Goal: Task Accomplishment & Management: Manage account settings

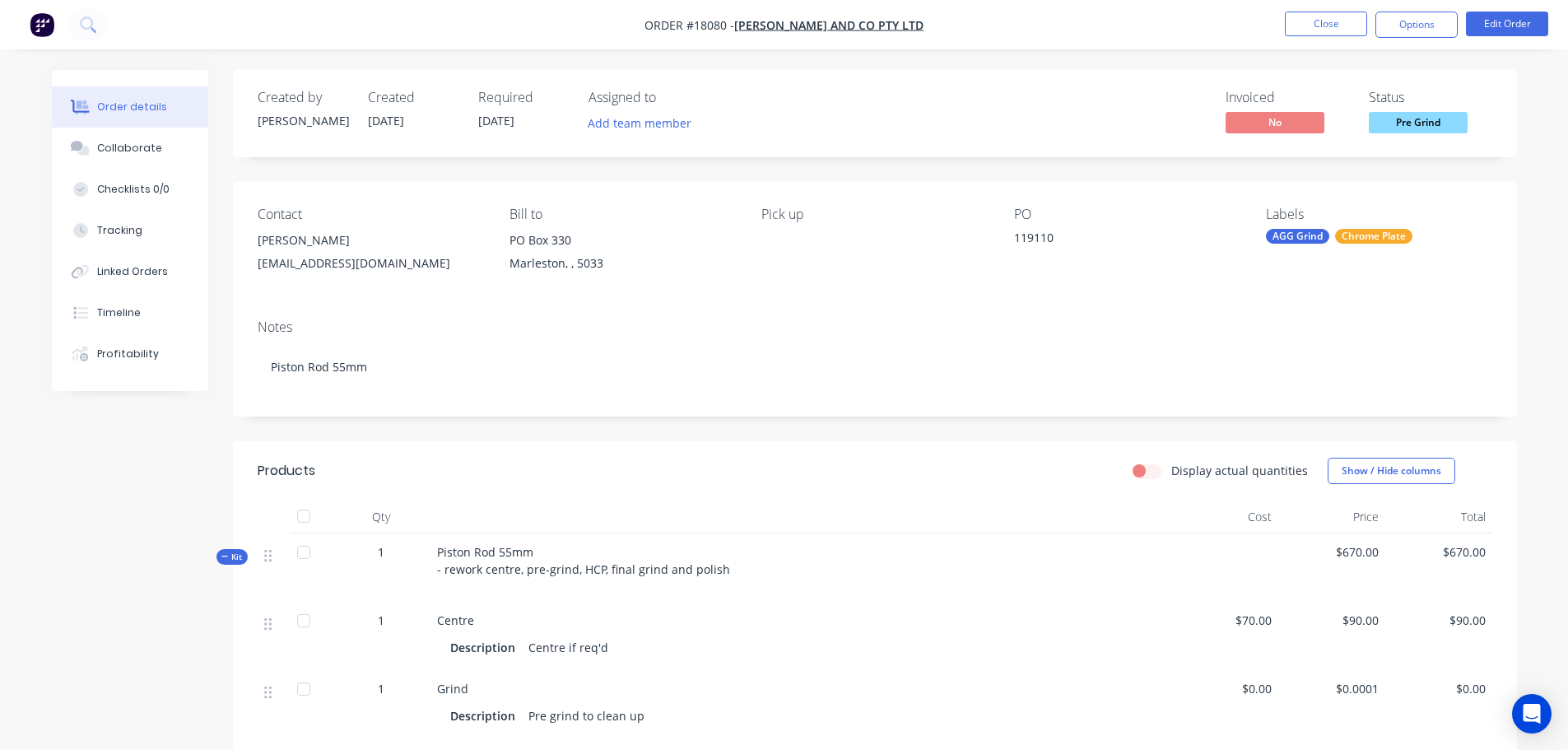
click at [38, 26] on img "button" at bounding box center [42, 25] width 25 height 25
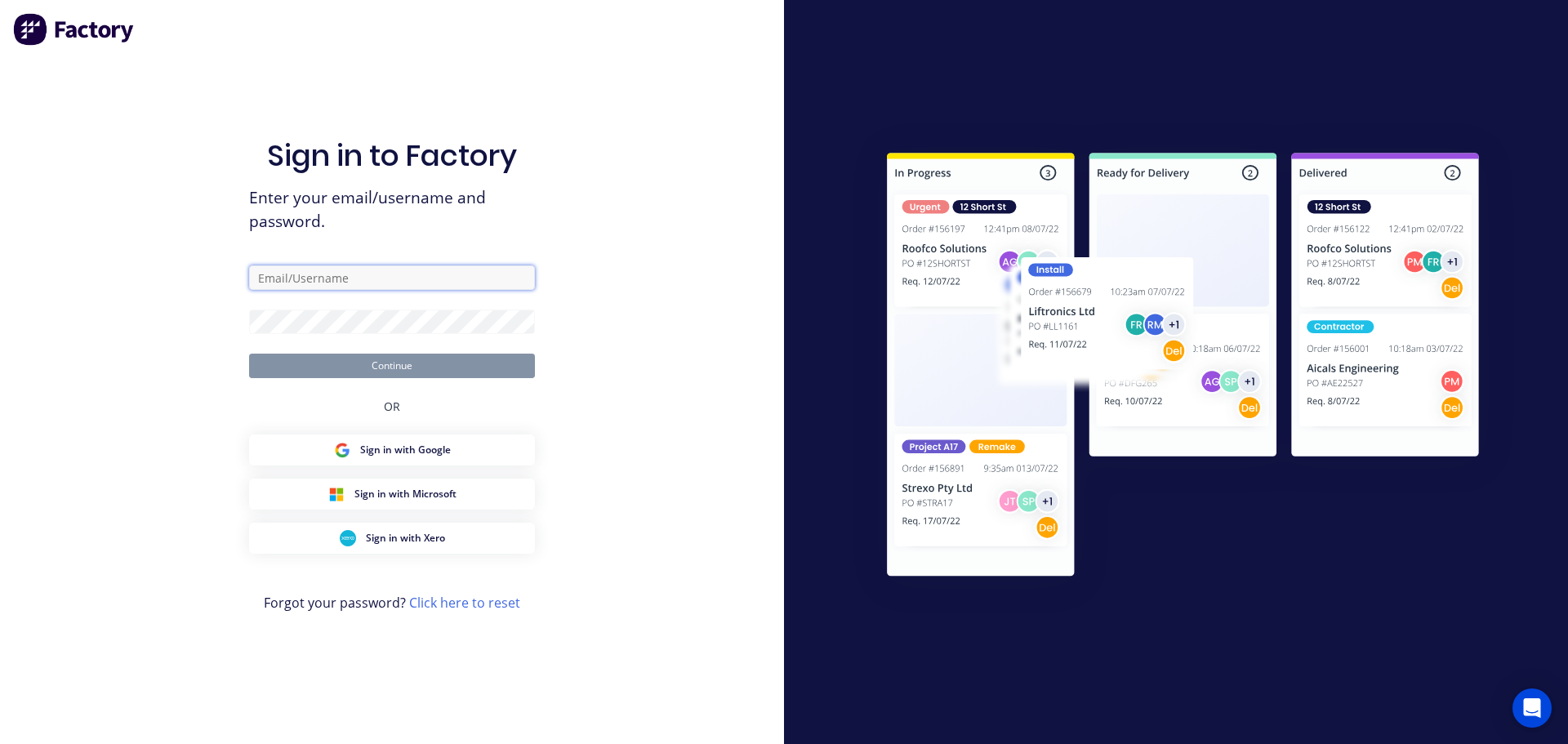
type input "[PERSON_NAME][EMAIL_ADDRESS][DOMAIN_NAME]"
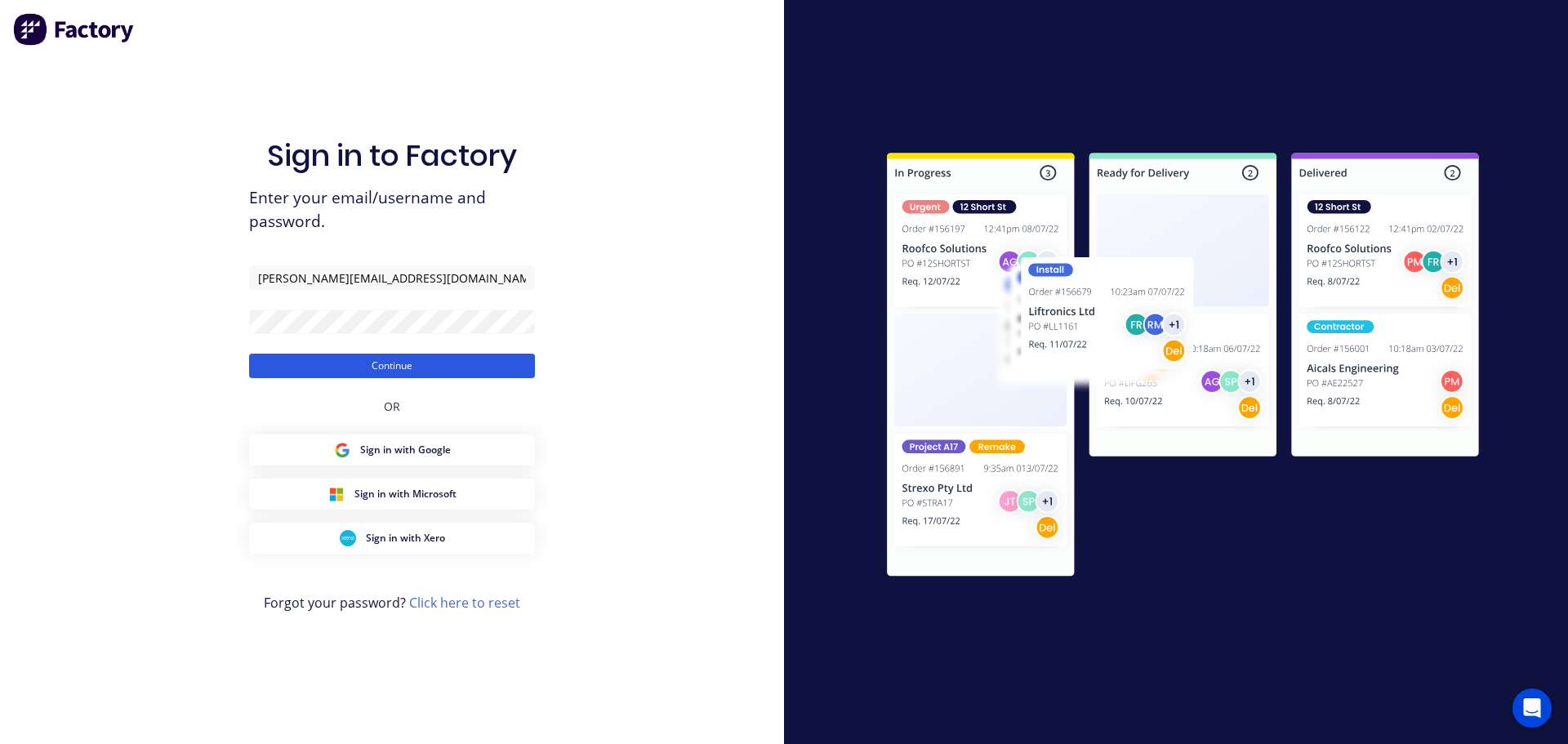
click at [451, 366] on button "Continue" at bounding box center [391, 366] width 286 height 24
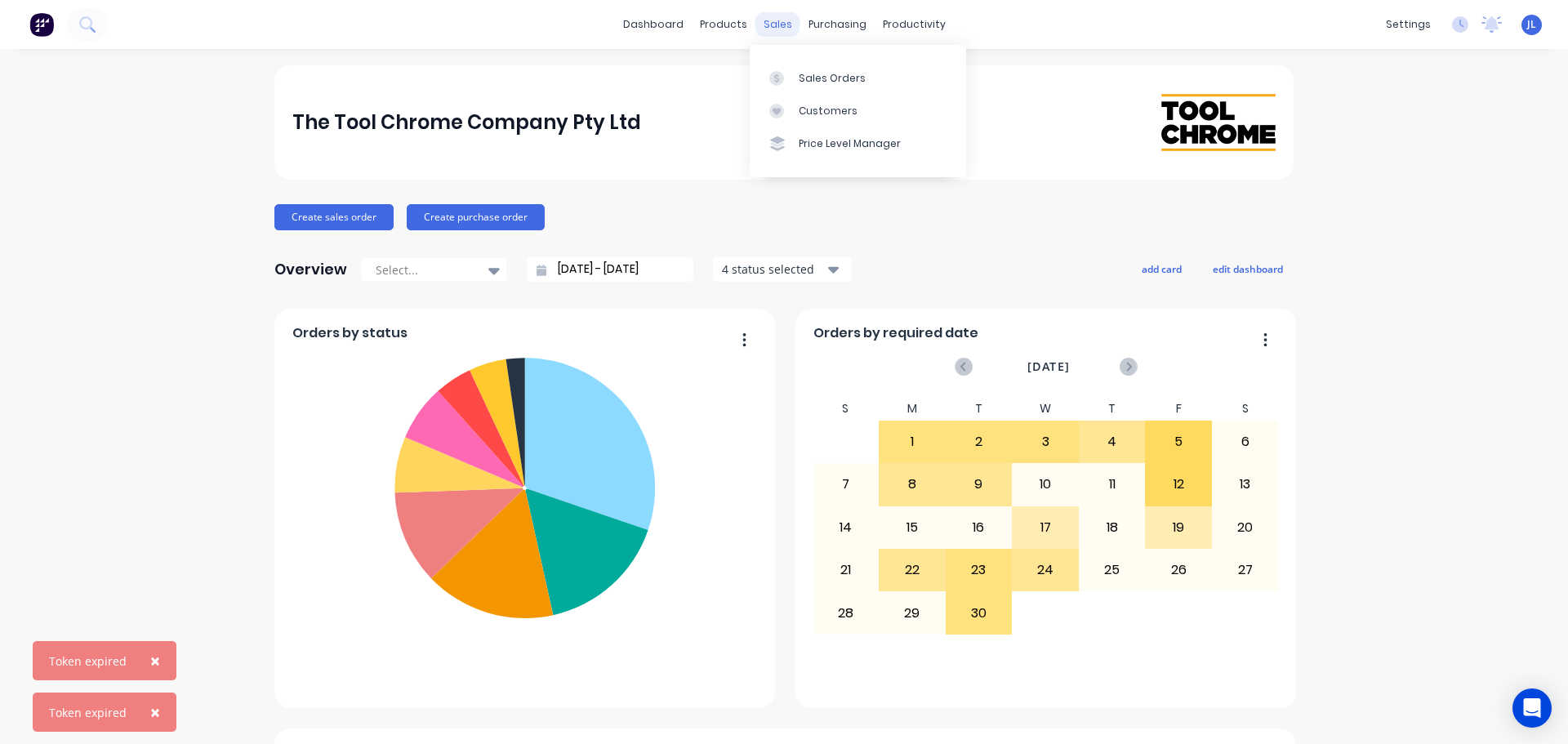
click at [770, 22] on div "sales" at bounding box center [777, 24] width 45 height 24
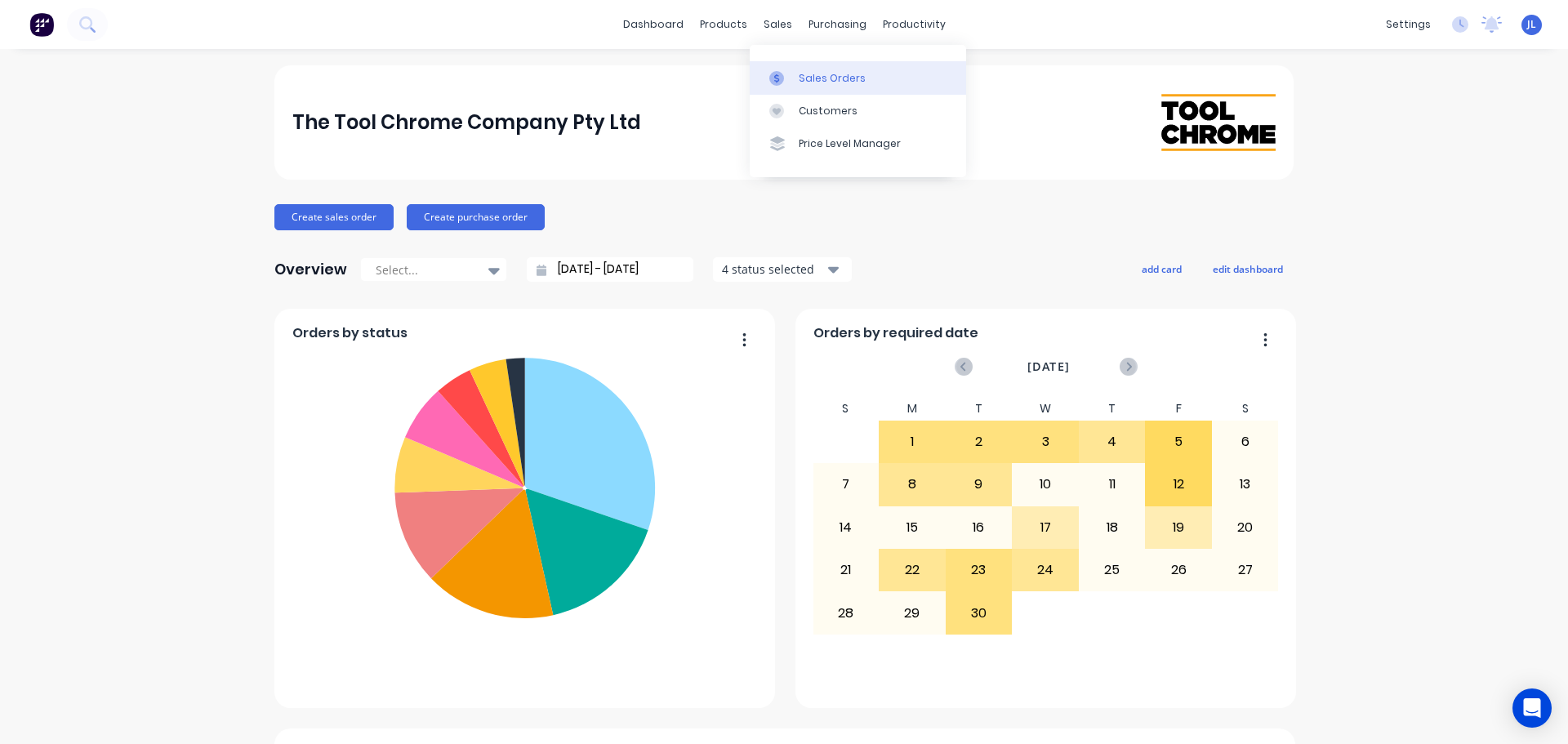
click at [788, 72] on div at bounding box center [782, 78] width 24 height 15
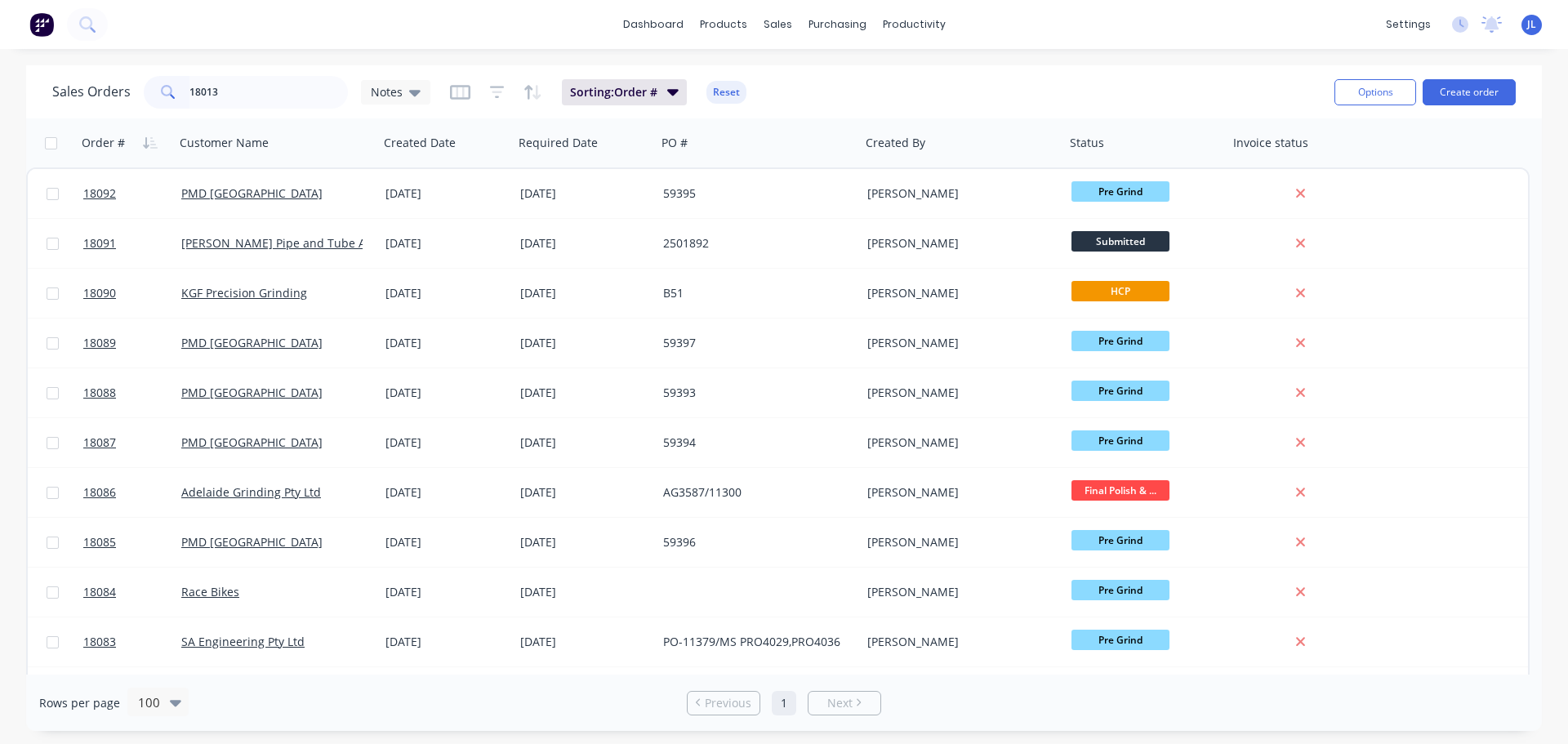
type input "18013"
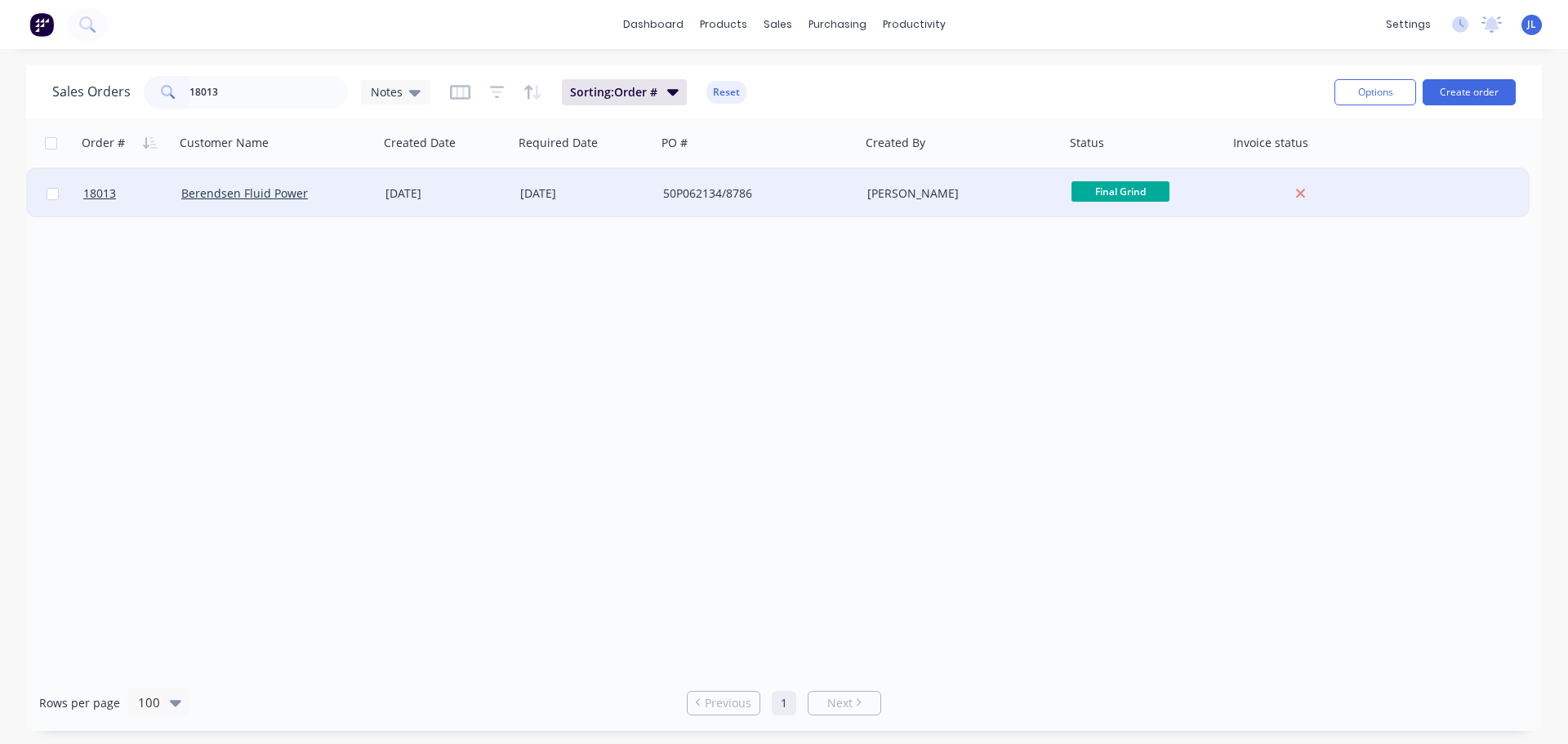
click at [1123, 198] on span "Final Grind" at bounding box center [1120, 191] width 98 height 20
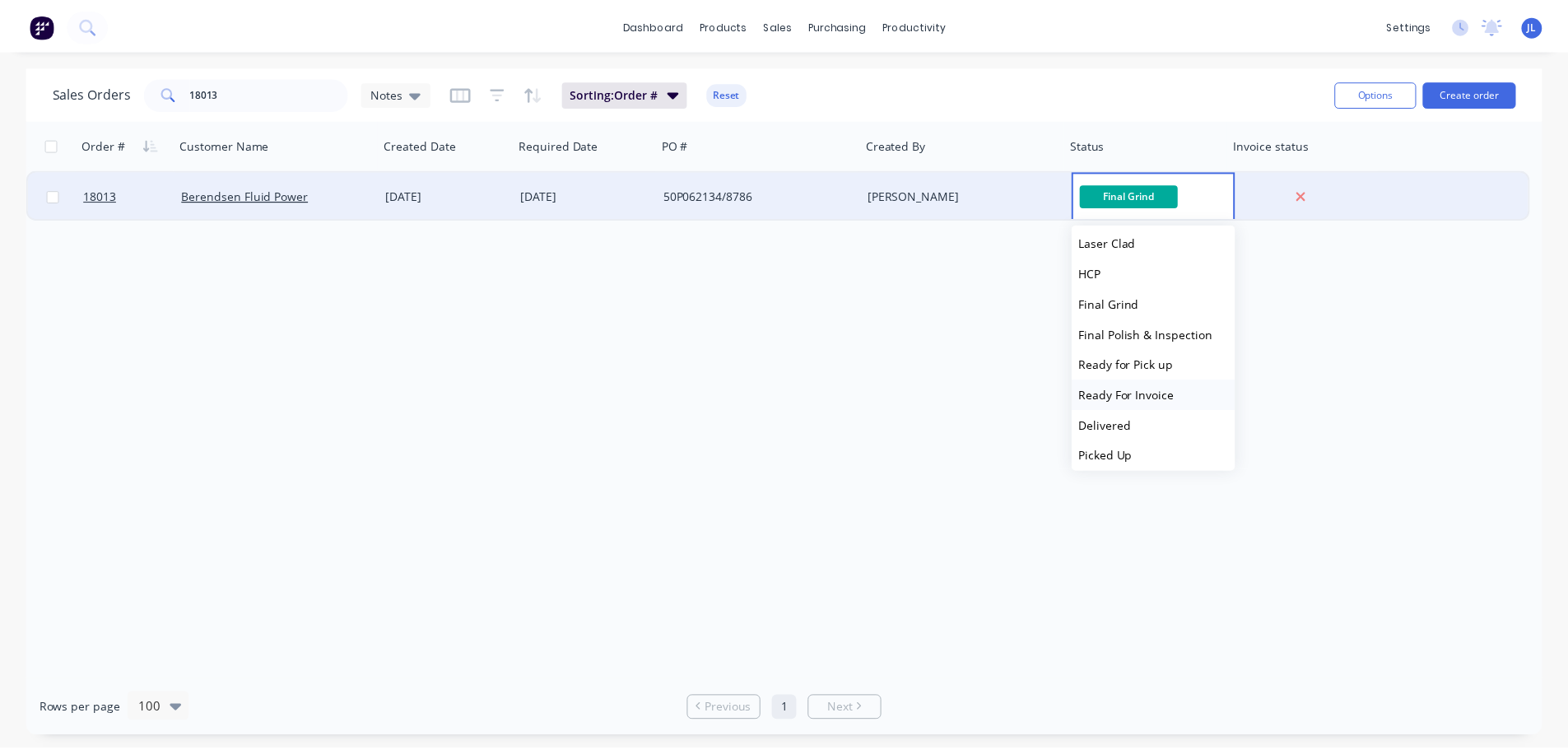
scroll to position [254, 0]
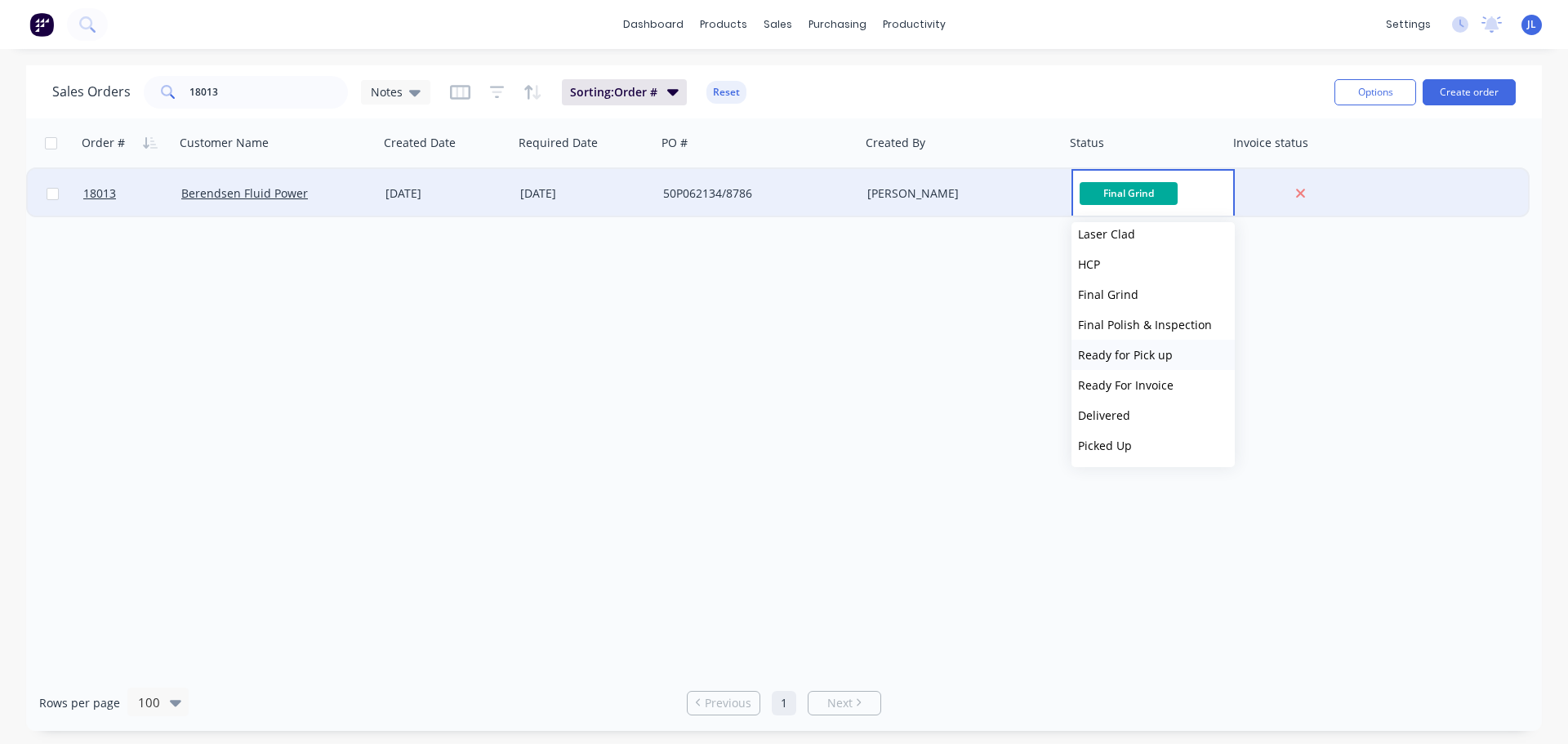
click at [1152, 355] on span "Ready for Pick up" at bounding box center [1125, 355] width 94 height 16
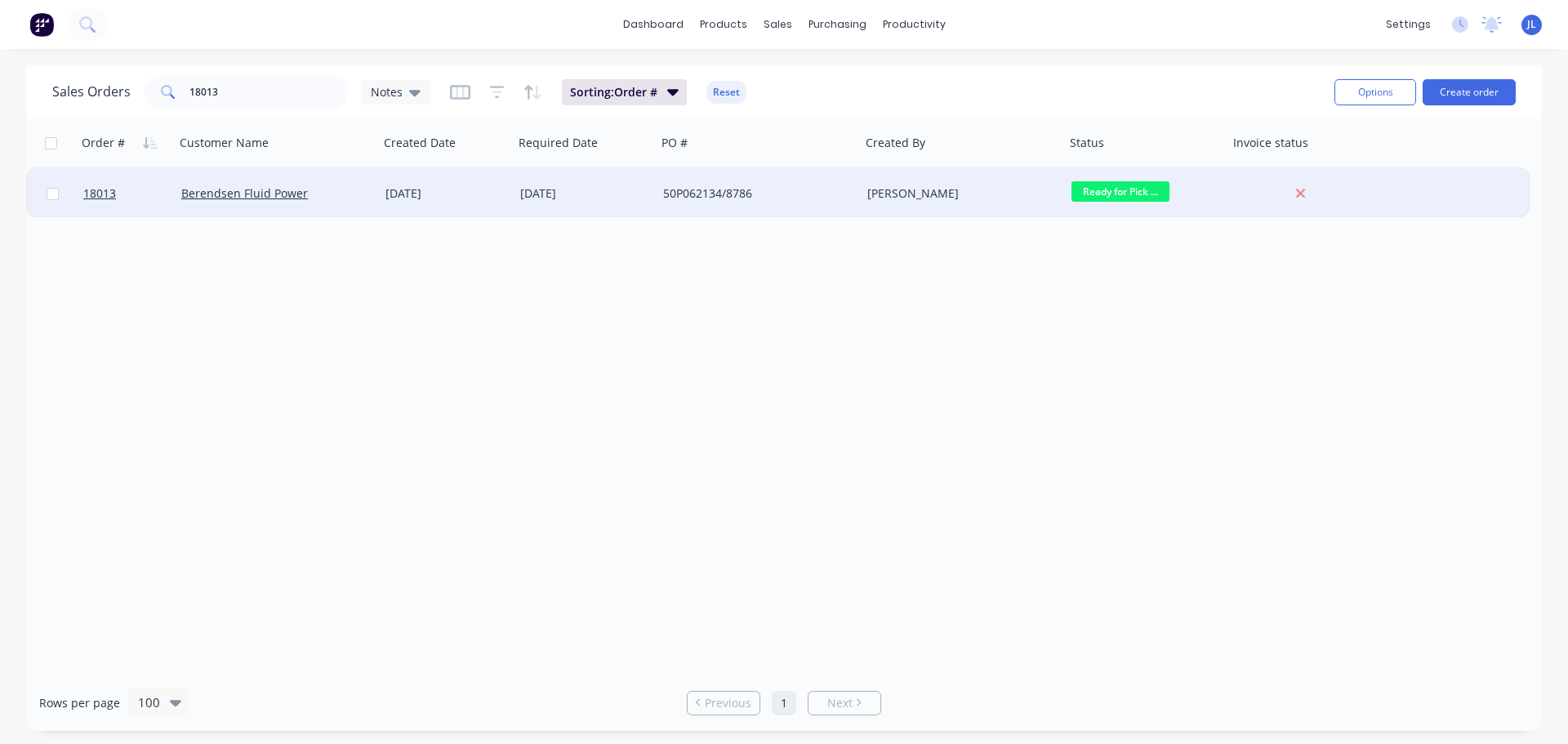
click at [604, 206] on div "26 Aug 2025" at bounding box center [585, 194] width 143 height 49
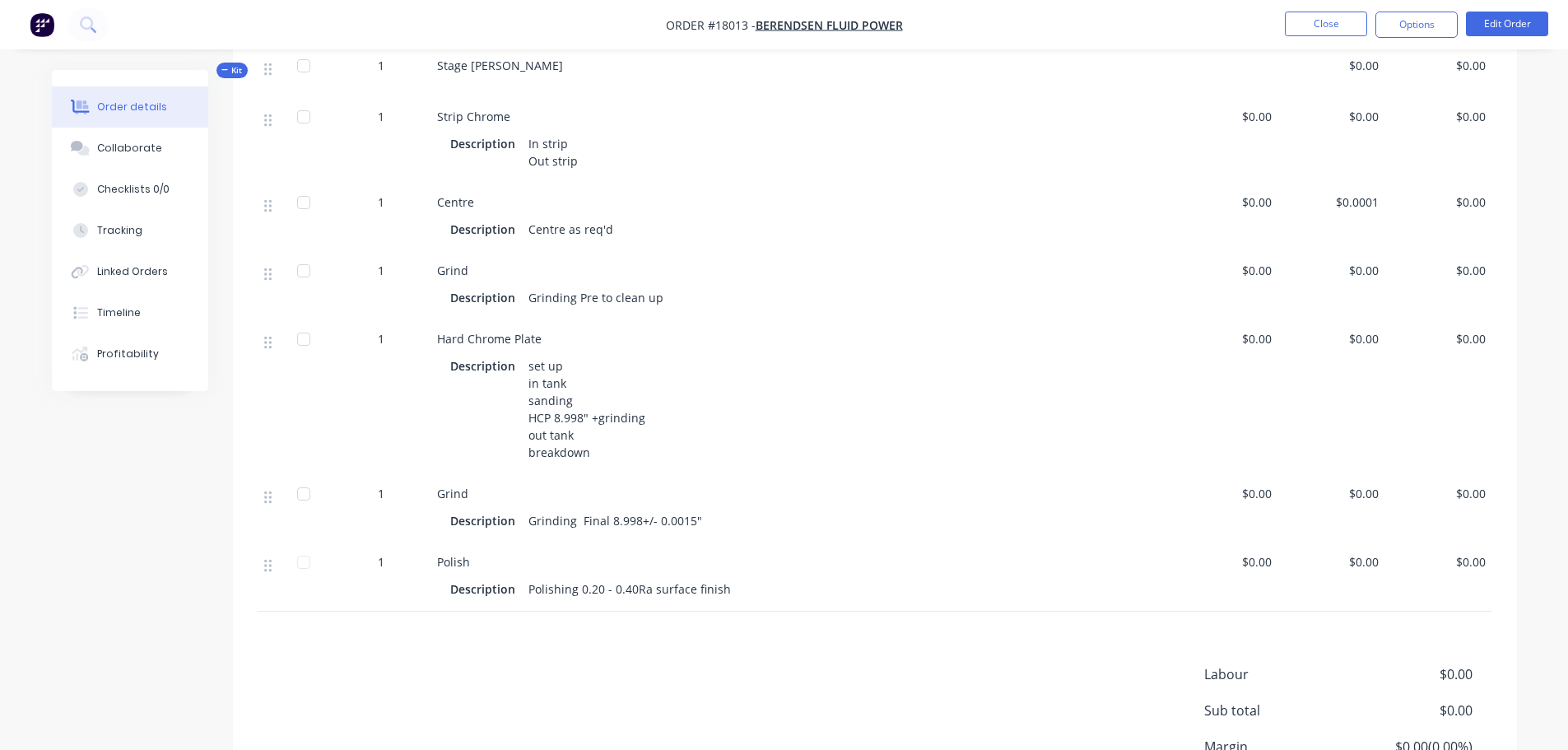
scroll to position [494, 0]
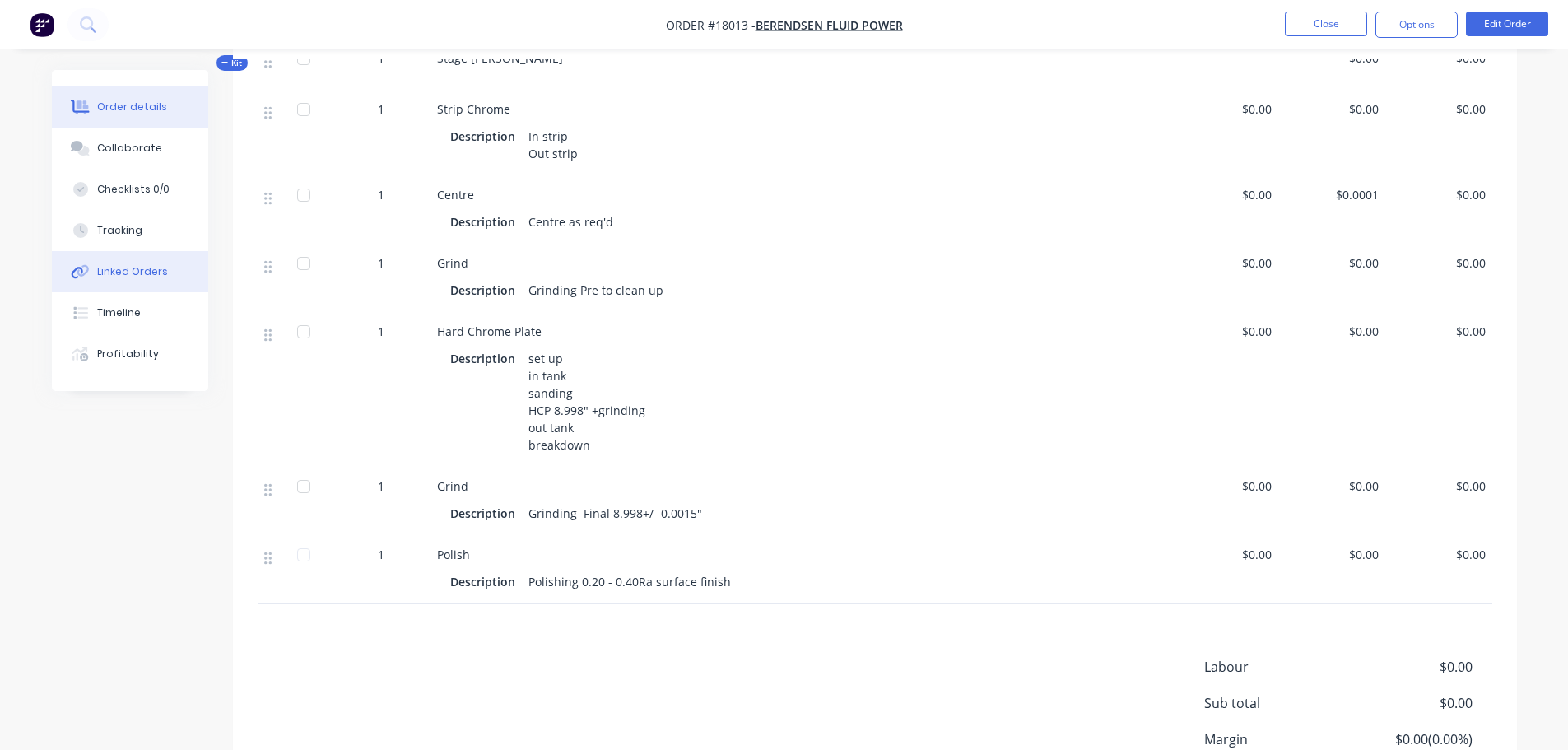
click at [139, 261] on button "Linked Orders" at bounding box center [130, 271] width 157 height 41
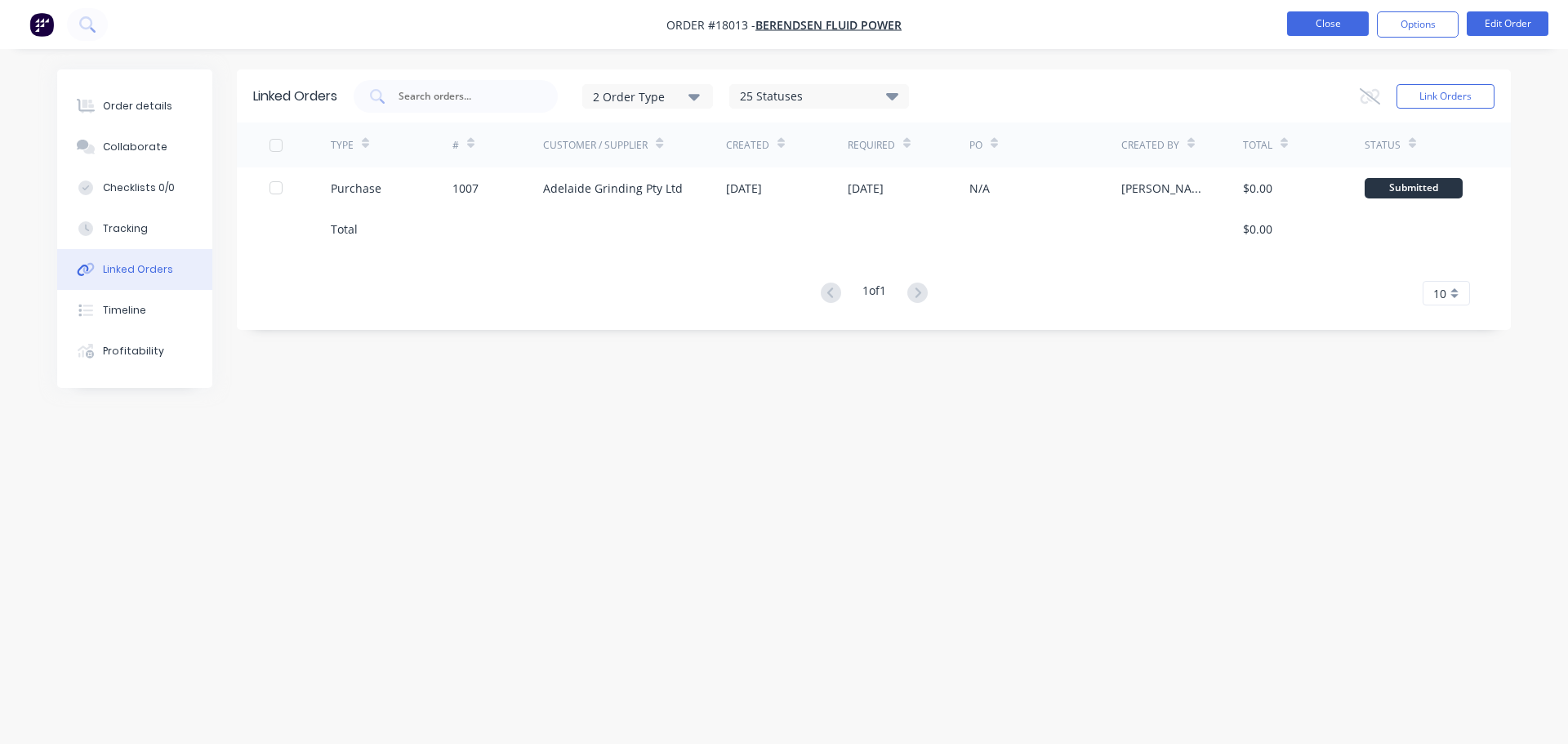
click at [1324, 30] on button "Close" at bounding box center [1327, 24] width 81 height 24
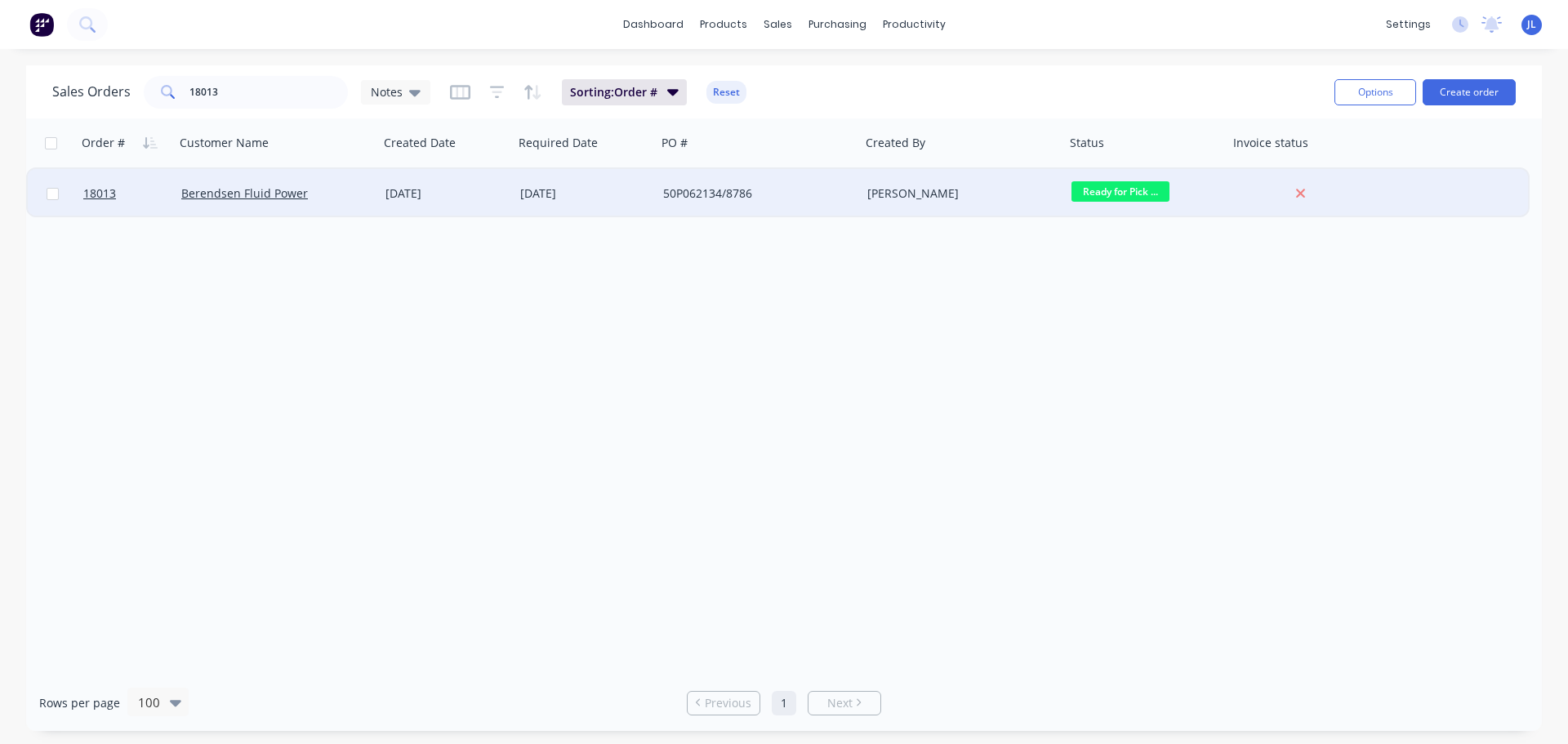
click at [341, 210] on div "Berendsen Fluid Power" at bounding box center [277, 194] width 204 height 49
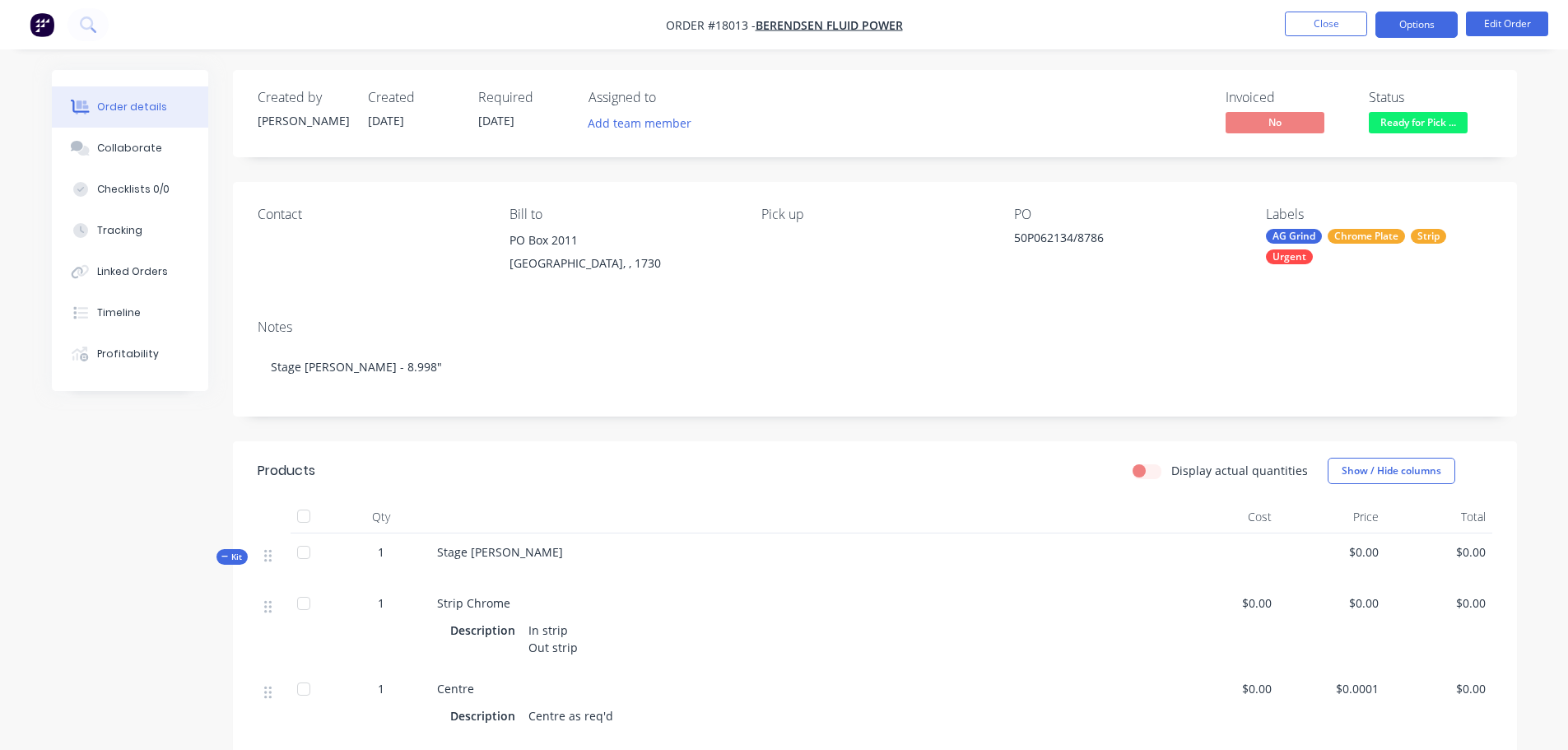
click at [1416, 17] on button "Options" at bounding box center [1416, 25] width 82 height 26
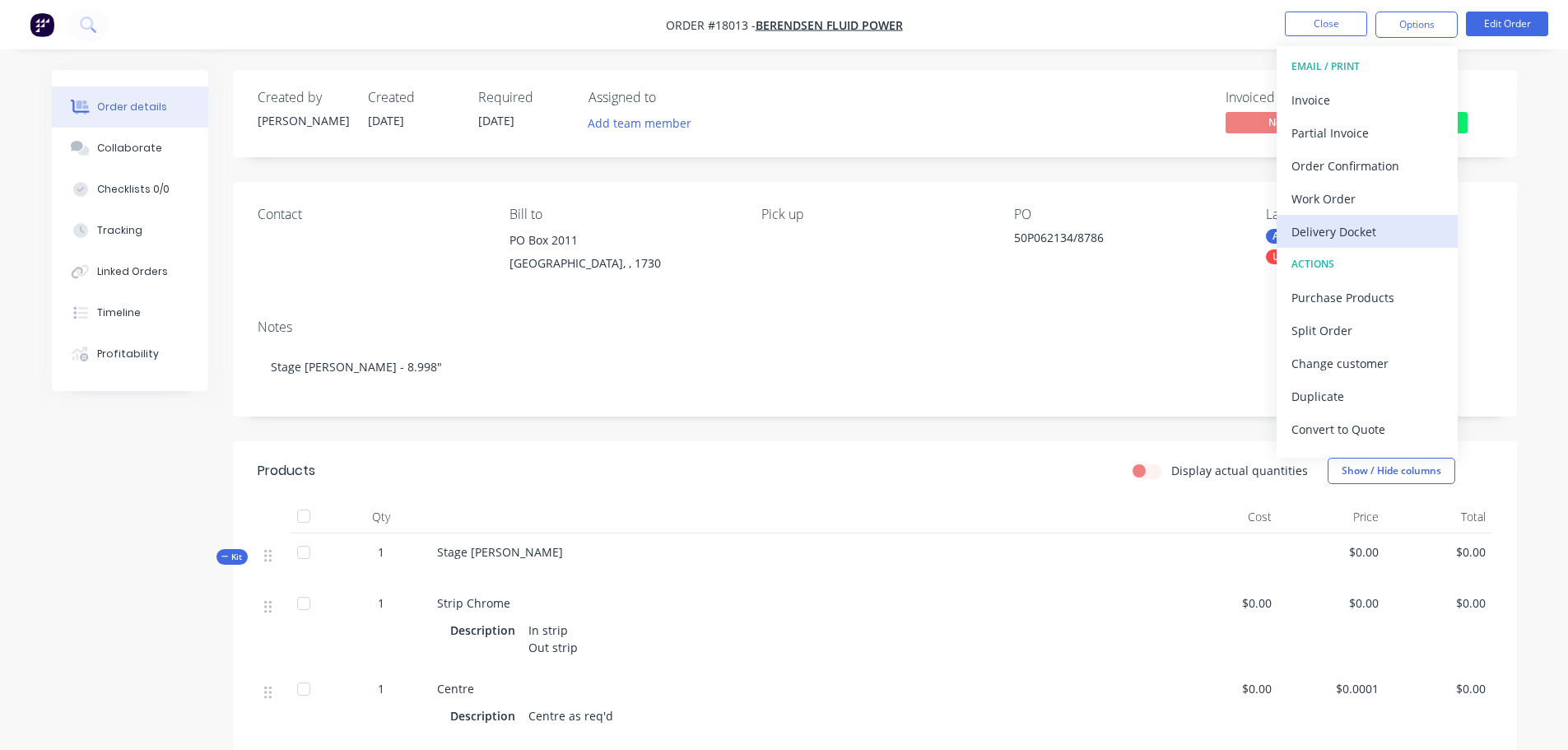
click at [1334, 239] on div "Delivery Docket" at bounding box center [1367, 232] width 151 height 24
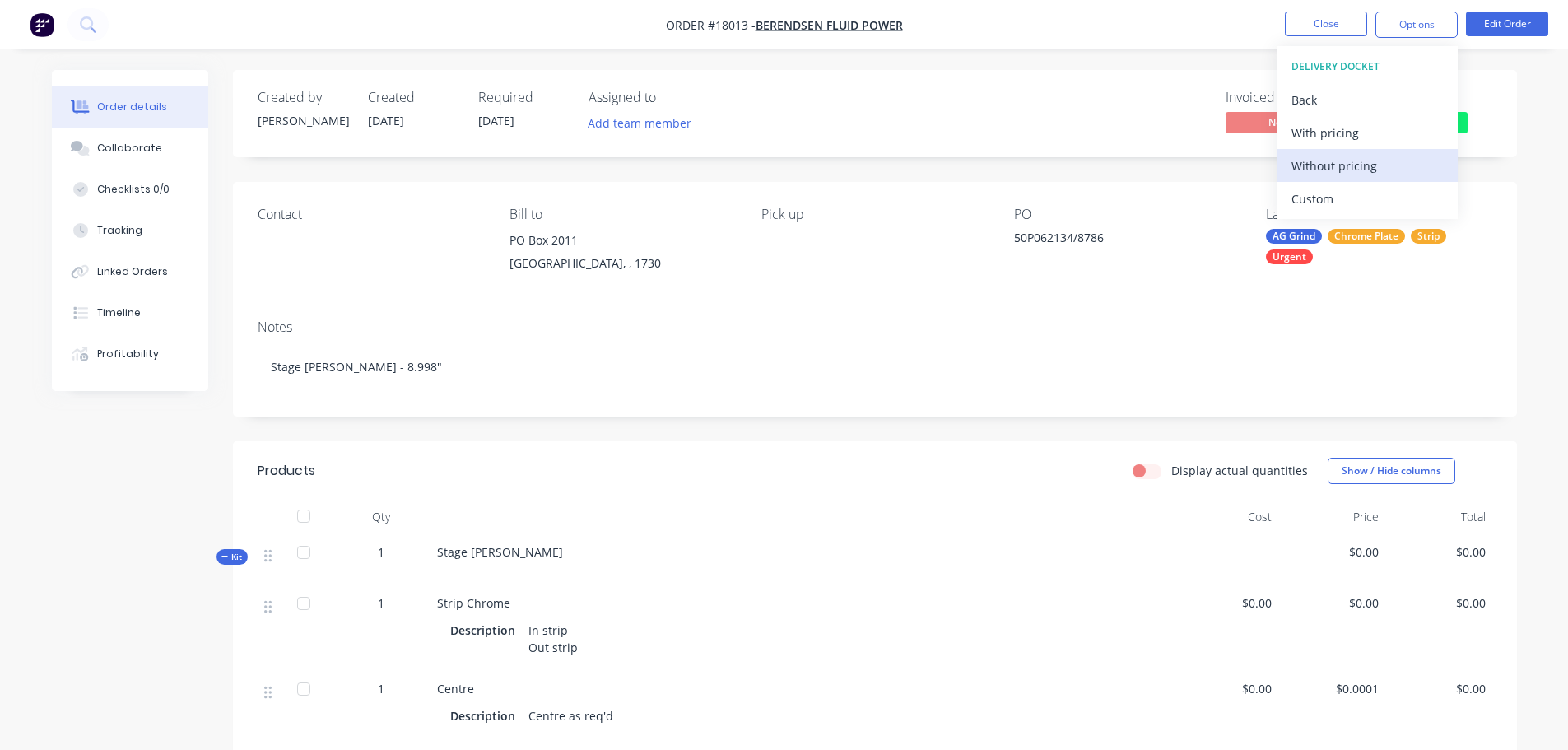
click at [1345, 158] on div "Without pricing" at bounding box center [1367, 165] width 151 height 24
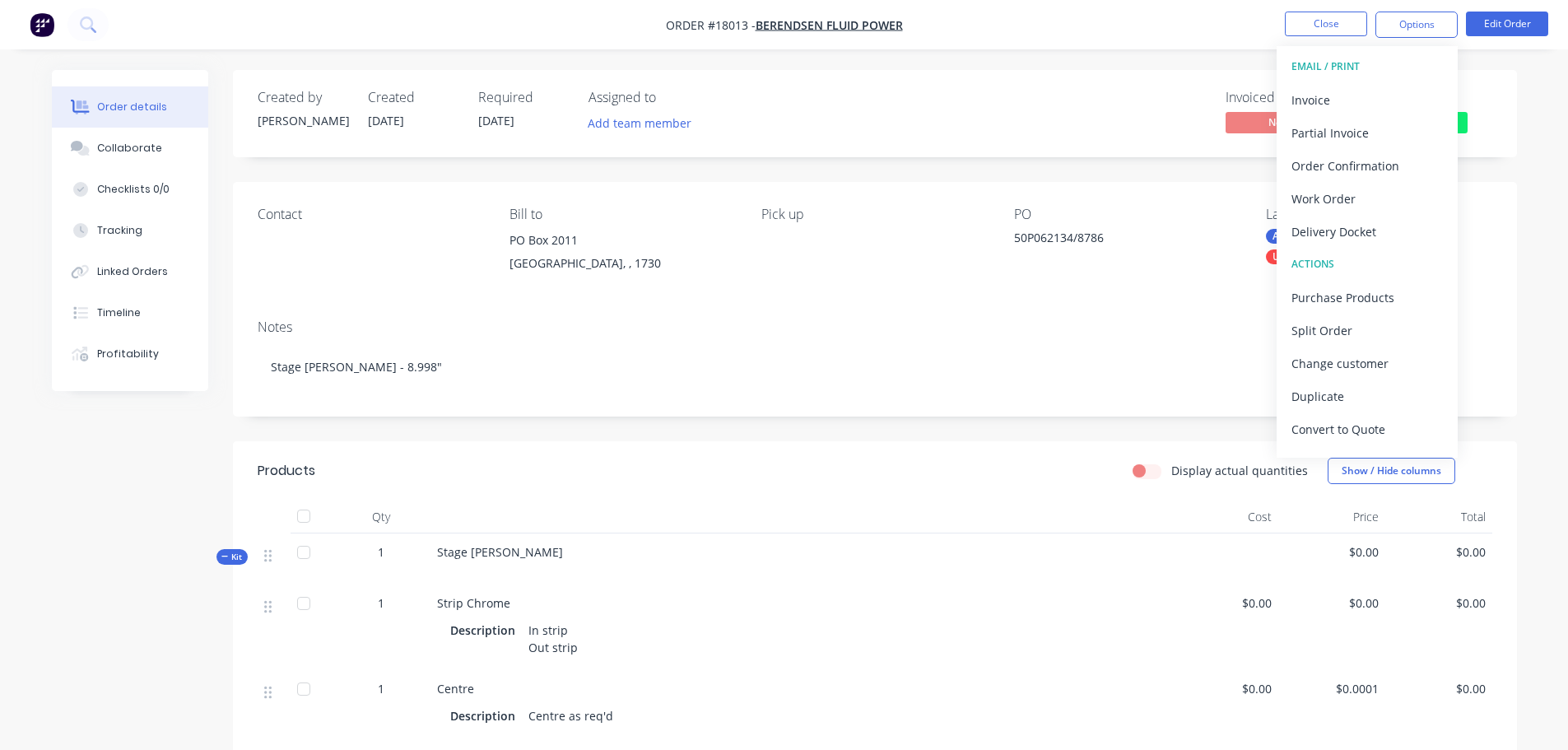
click at [793, 273] on div "Pick up" at bounding box center [874, 244] width 225 height 75
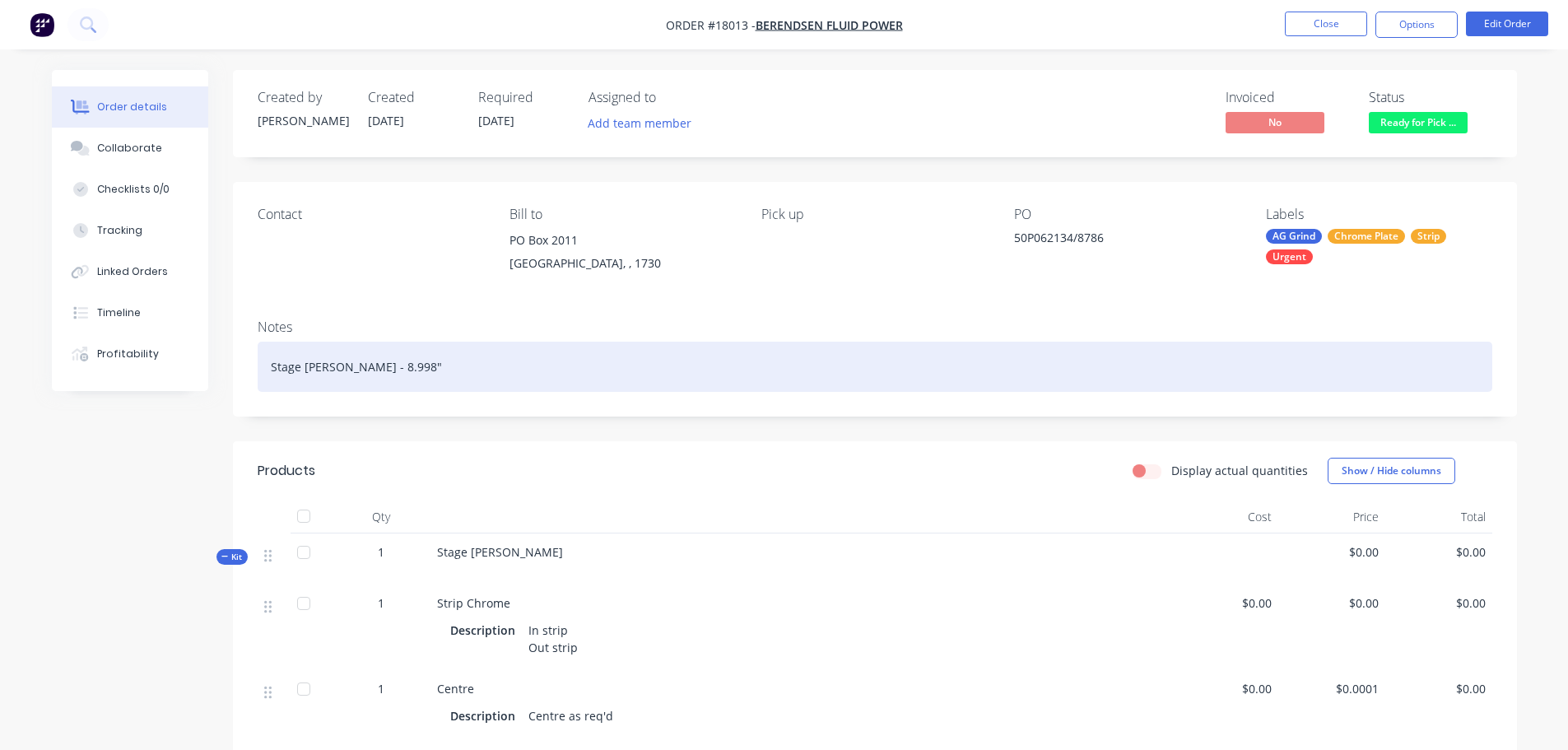
click at [417, 373] on div "Stage Kress - 8.998"" at bounding box center [875, 366] width 1234 height 50
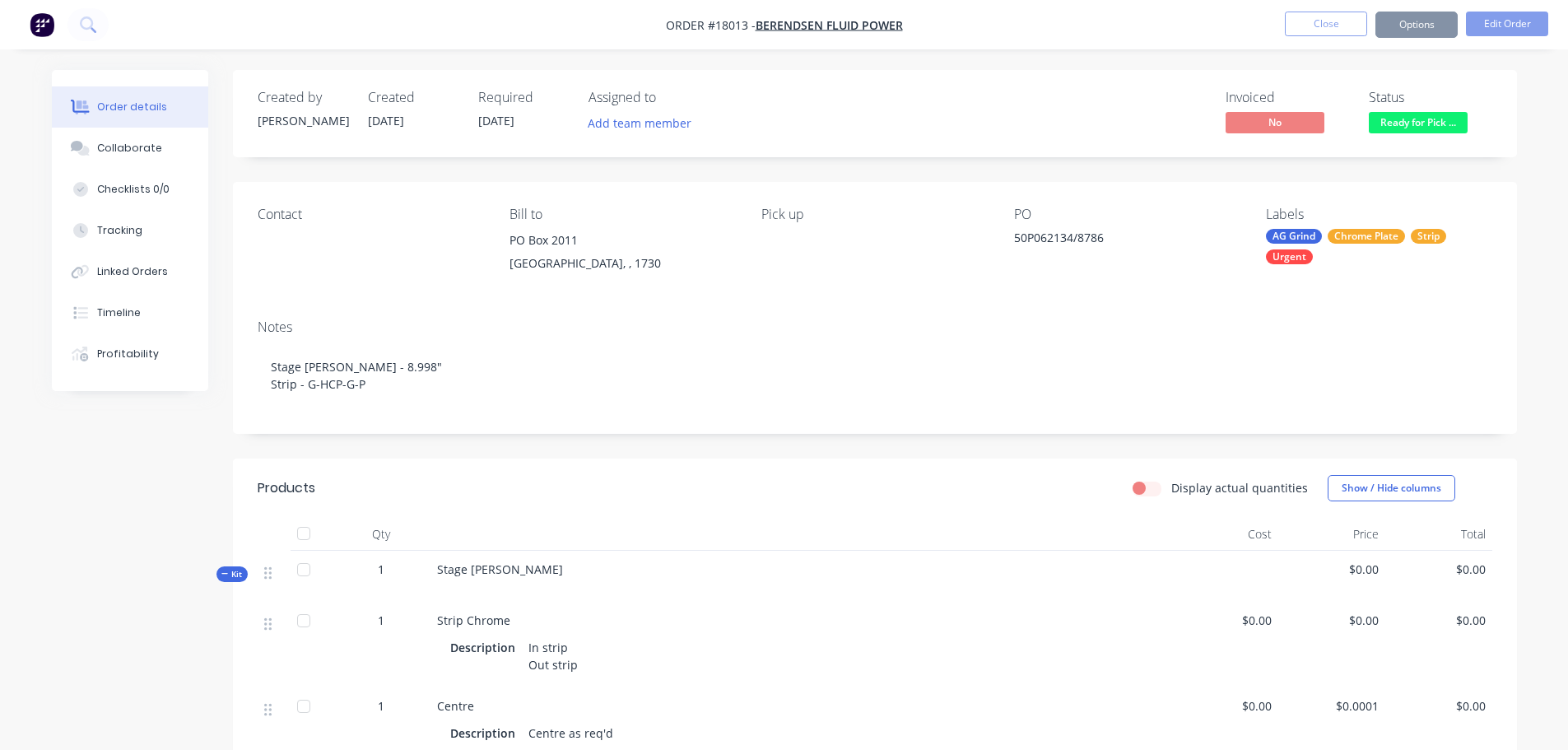
click at [593, 495] on div "Display actual quantities Show / Hide columns" at bounding box center [1005, 488] width 972 height 26
click at [1413, 26] on button "Options" at bounding box center [1416, 25] width 82 height 26
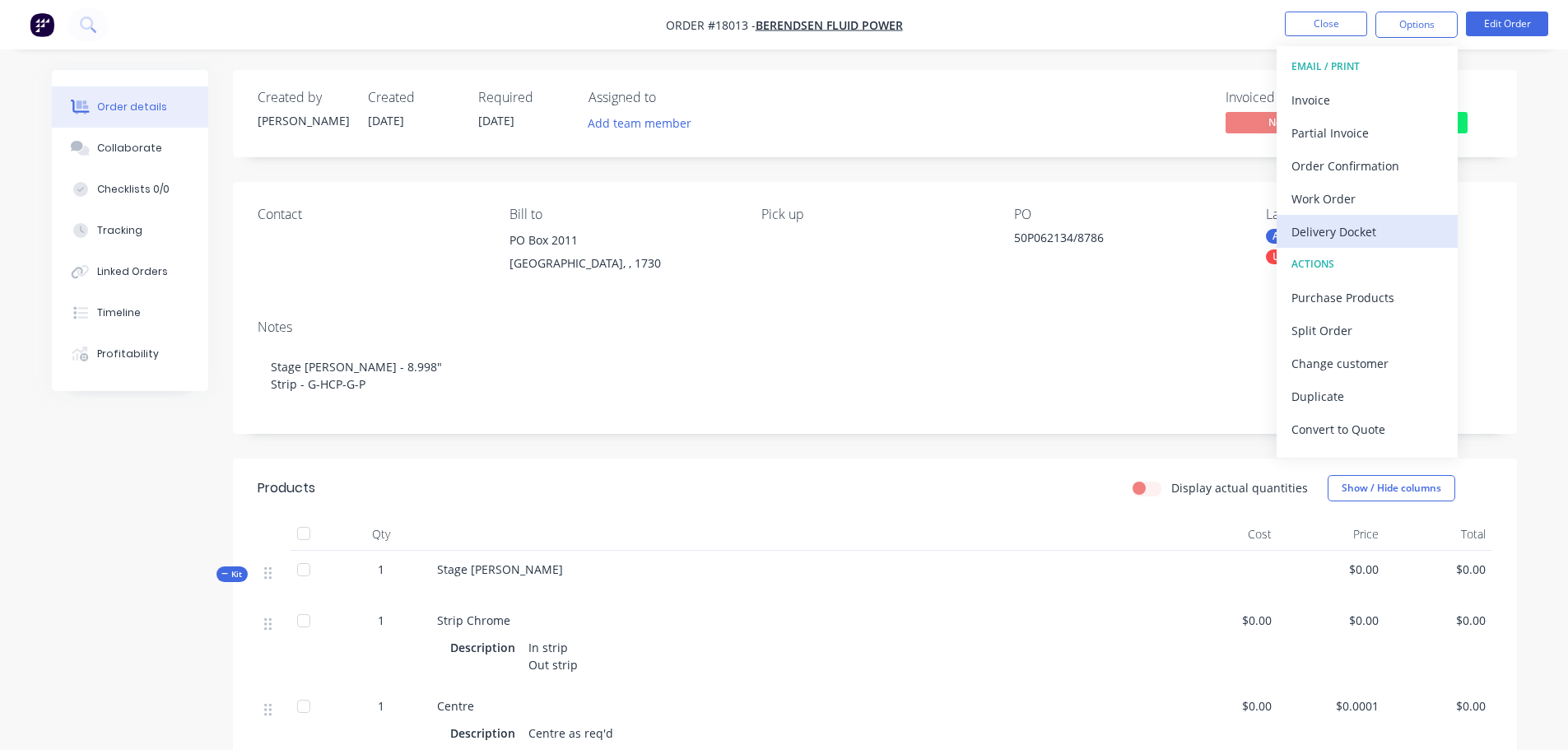
click at [1350, 232] on div "Delivery Docket" at bounding box center [1367, 232] width 151 height 24
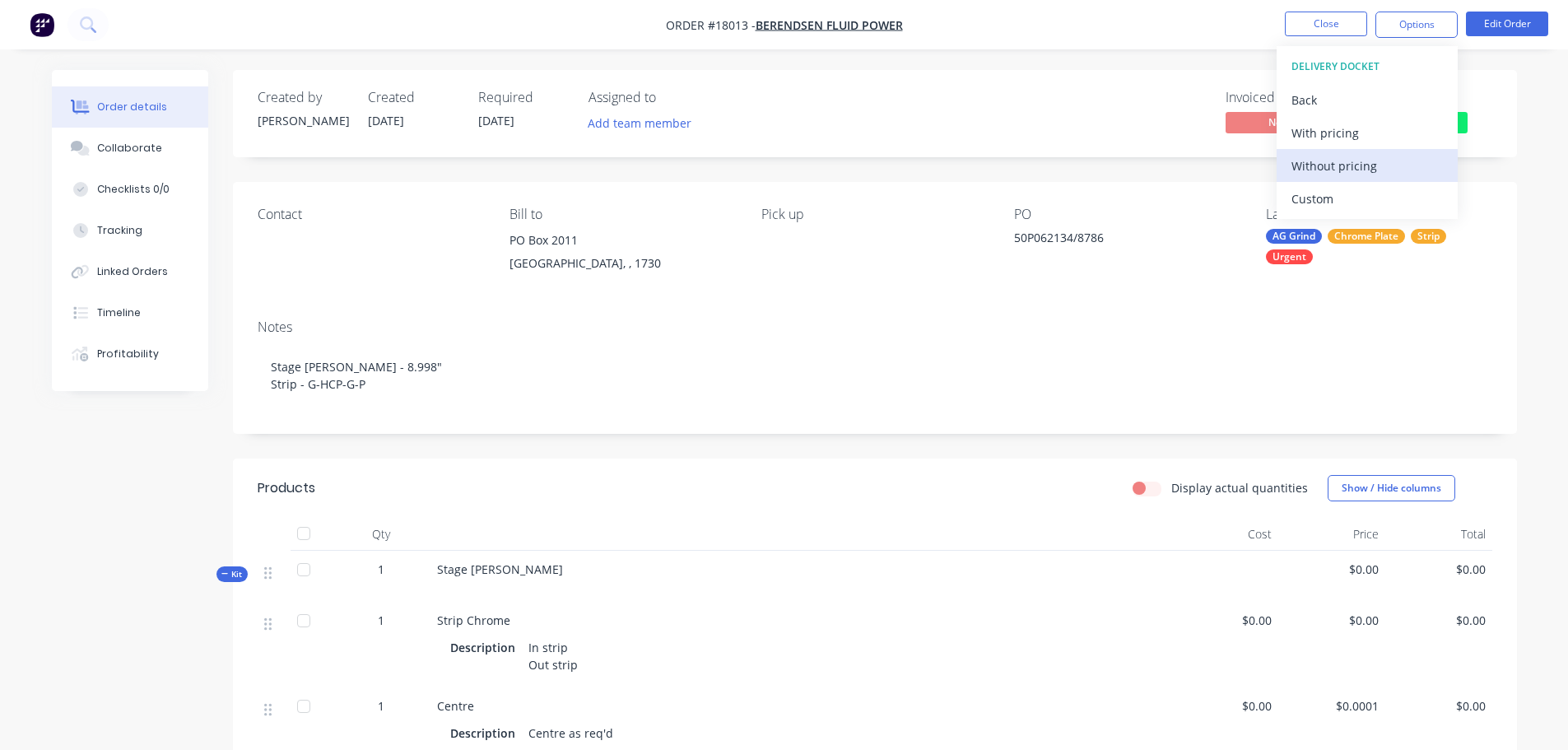
click at [1337, 171] on div "Without pricing" at bounding box center [1367, 165] width 151 height 24
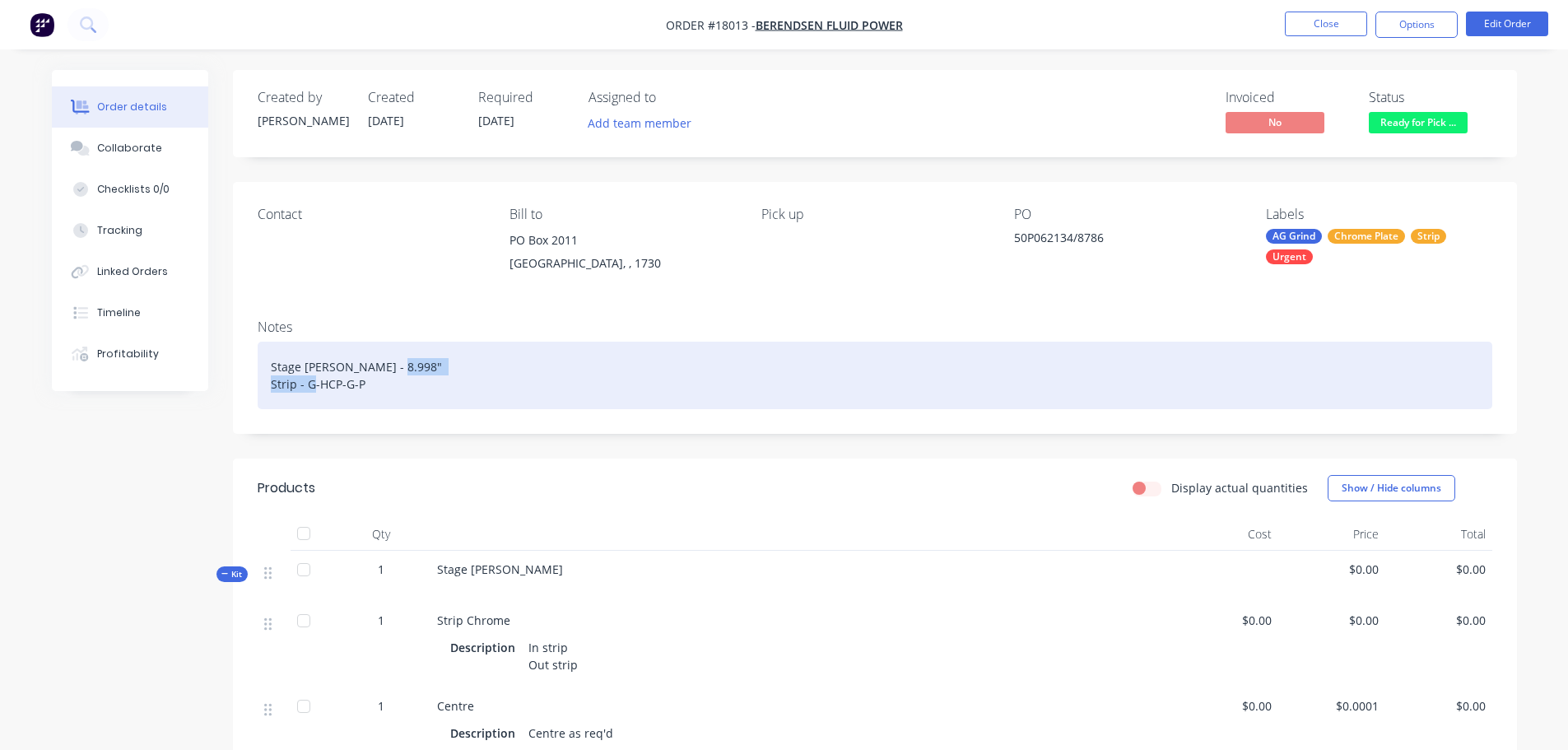
drag, startPoint x: 386, startPoint y: 383, endPoint x: 265, endPoint y: 382, distance: 121.0
click at [265, 382] on div "Stage Kress - 8.998" Strip - G-HCP-G-P" at bounding box center [875, 375] width 1234 height 68
copy div "Strip - G-HCP-G-P"
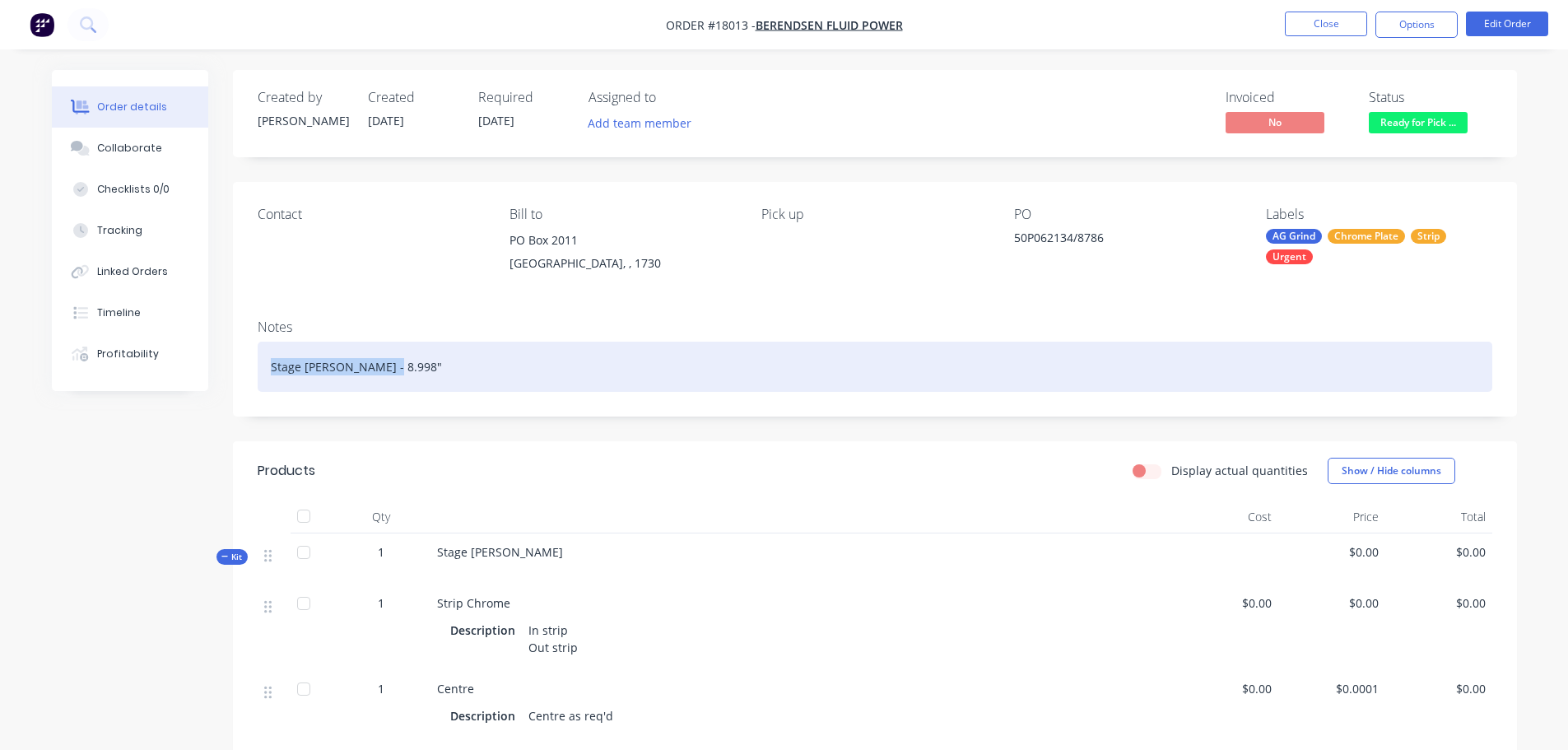
drag, startPoint x: 386, startPoint y: 360, endPoint x: 232, endPoint y: 353, distance: 154.2
click at [232, 353] on div "Order details Collaborate Checklists 0/0 Tracking Linked Orders Timeline Profit…" at bounding box center [784, 730] width 1498 height 1320
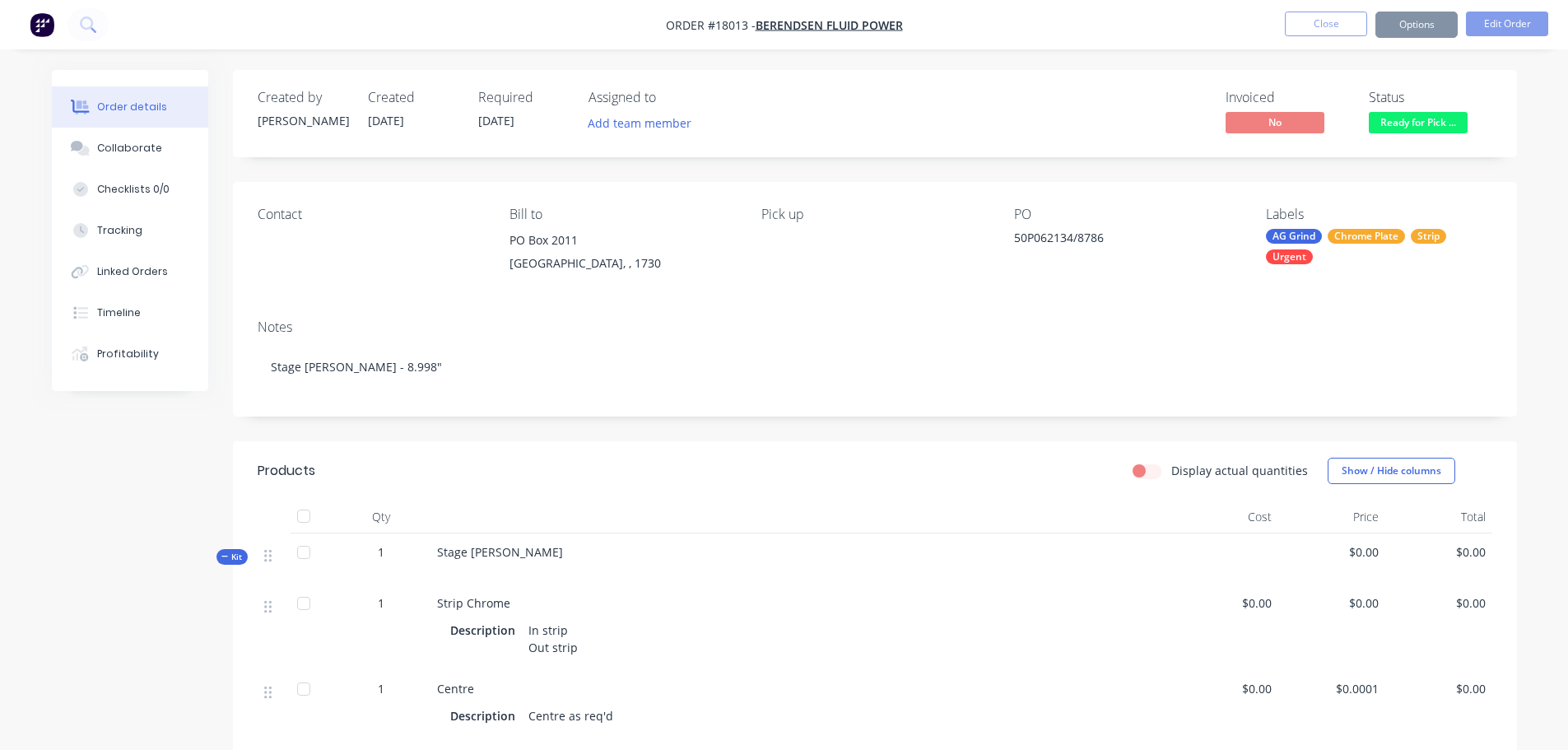
click at [525, 562] on div at bounding box center [800, 567] width 727 height 13
click at [501, 562] on div at bounding box center [800, 567] width 727 height 13
click at [506, 553] on div "Stage Kress" at bounding box center [800, 559] width 740 height 51
click at [1490, 20] on button "Edit Order" at bounding box center [1506, 24] width 82 height 25
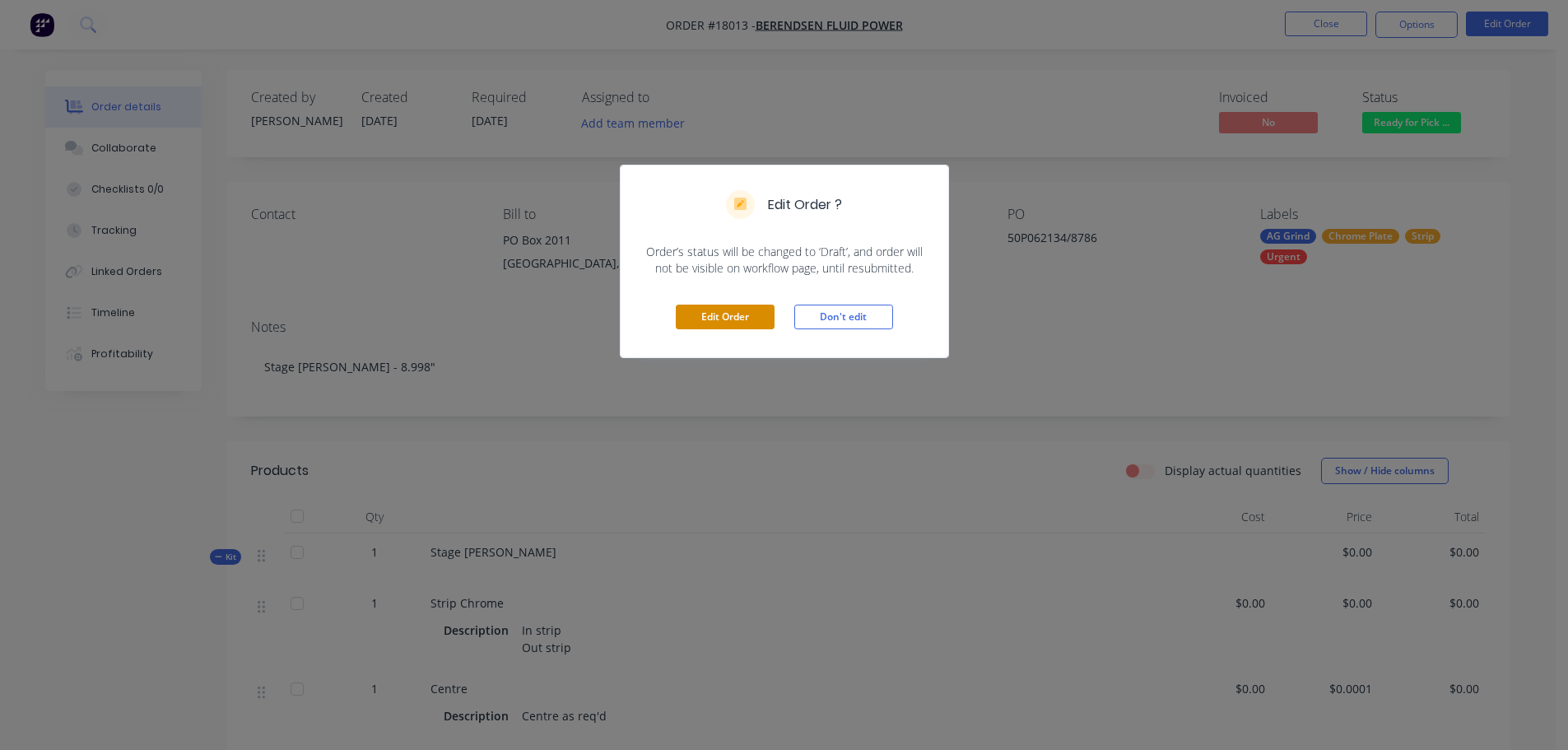
click at [744, 312] on button "Edit Order" at bounding box center [725, 317] width 99 height 25
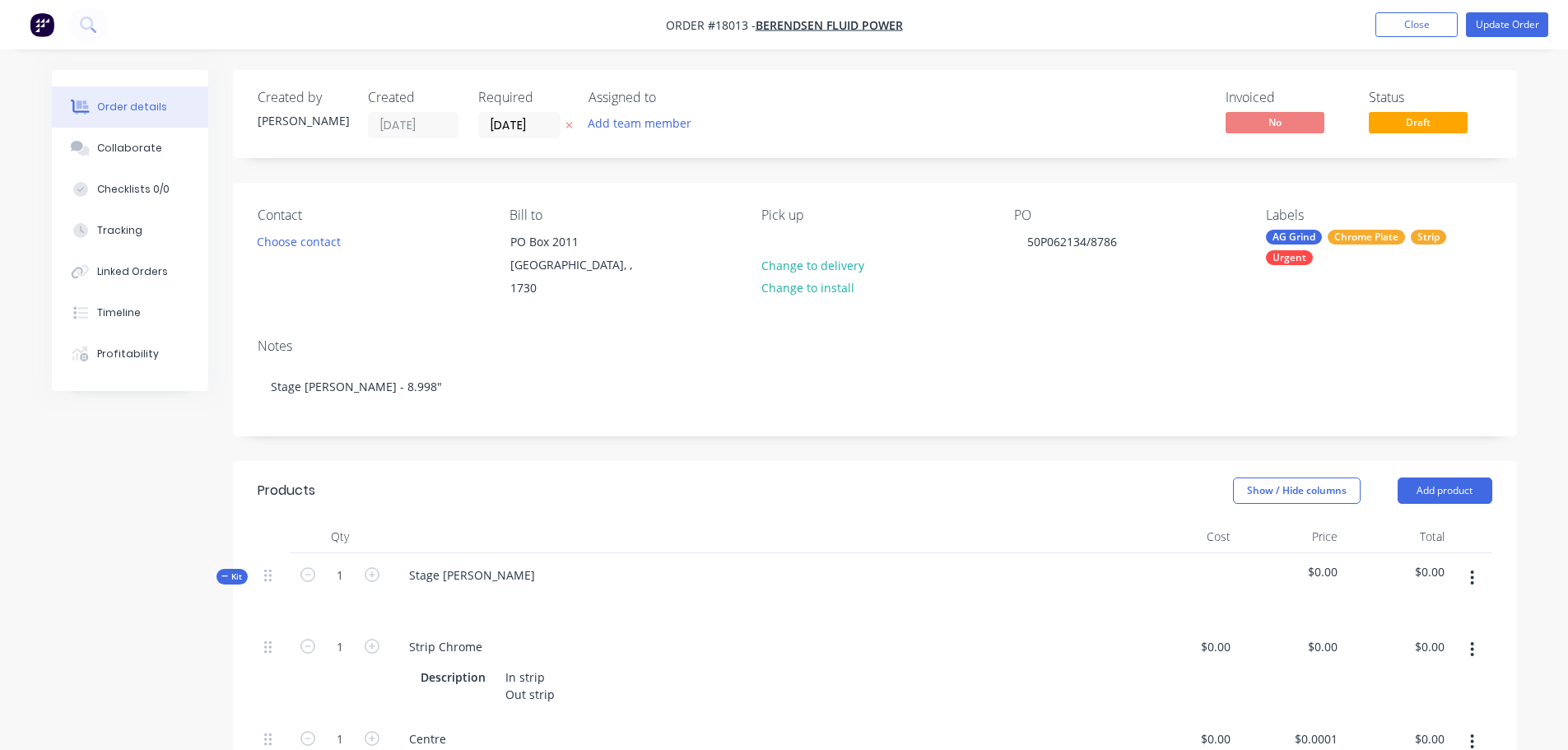
click at [486, 562] on div "Stage Kress" at bounding box center [759, 588] width 740 height 71
click at [474, 562] on div "Stage Kress" at bounding box center [472, 574] width 152 height 24
click at [724, 461] on header "Products Show / Hide columns Add product" at bounding box center [875, 490] width 1284 height 59
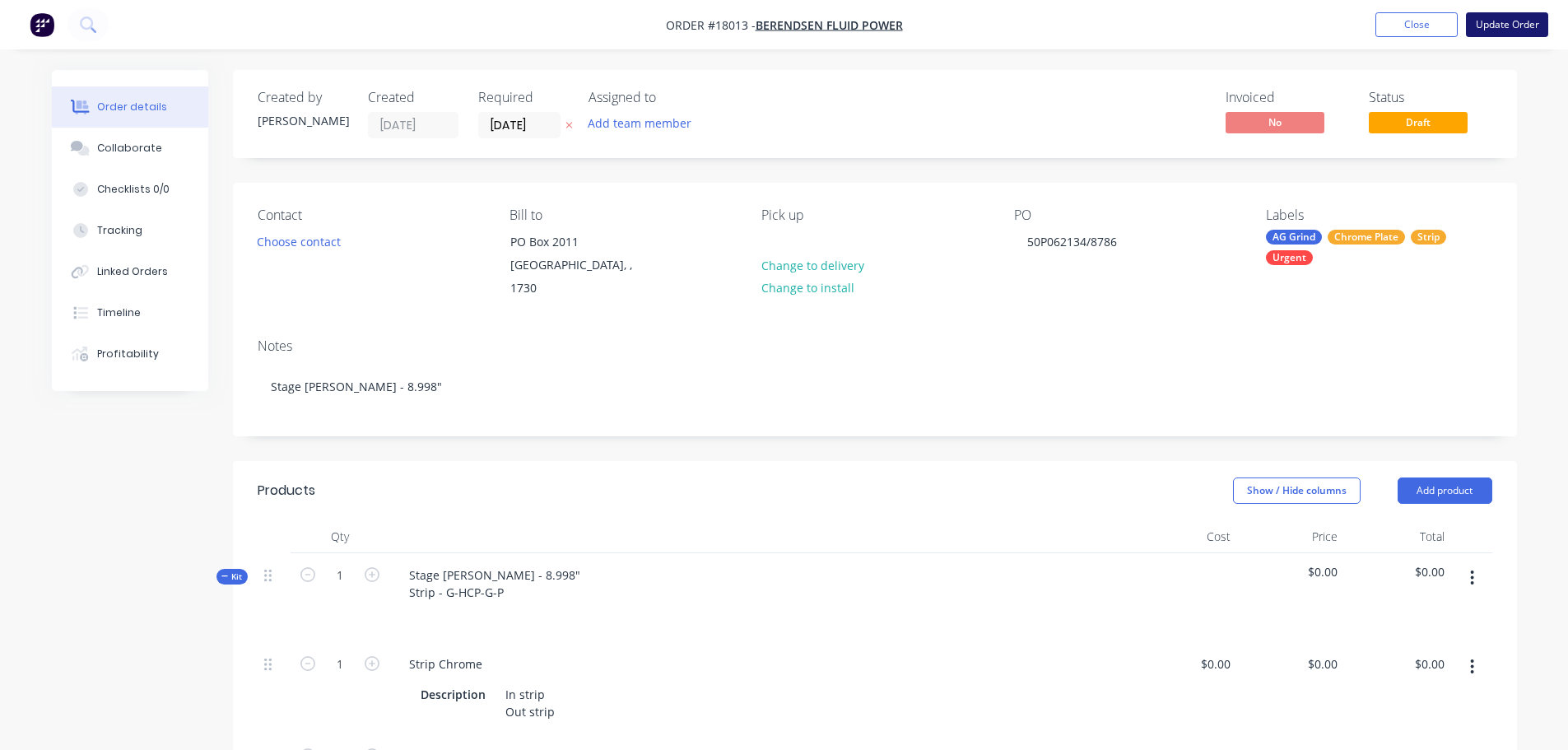
click at [1494, 27] on button "Update Order" at bounding box center [1506, 25] width 82 height 25
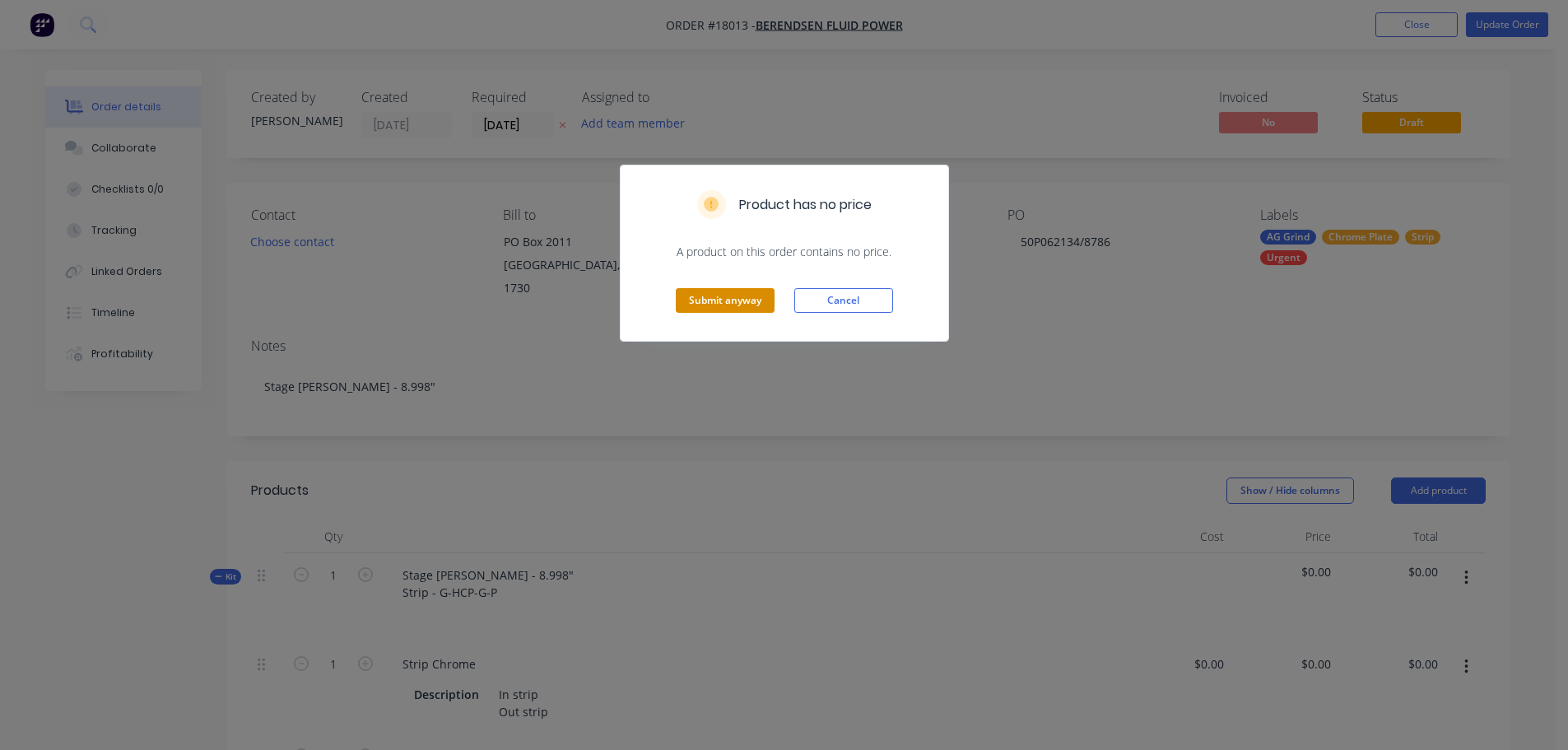
click at [764, 309] on button "Submit anyway" at bounding box center [725, 300] width 99 height 25
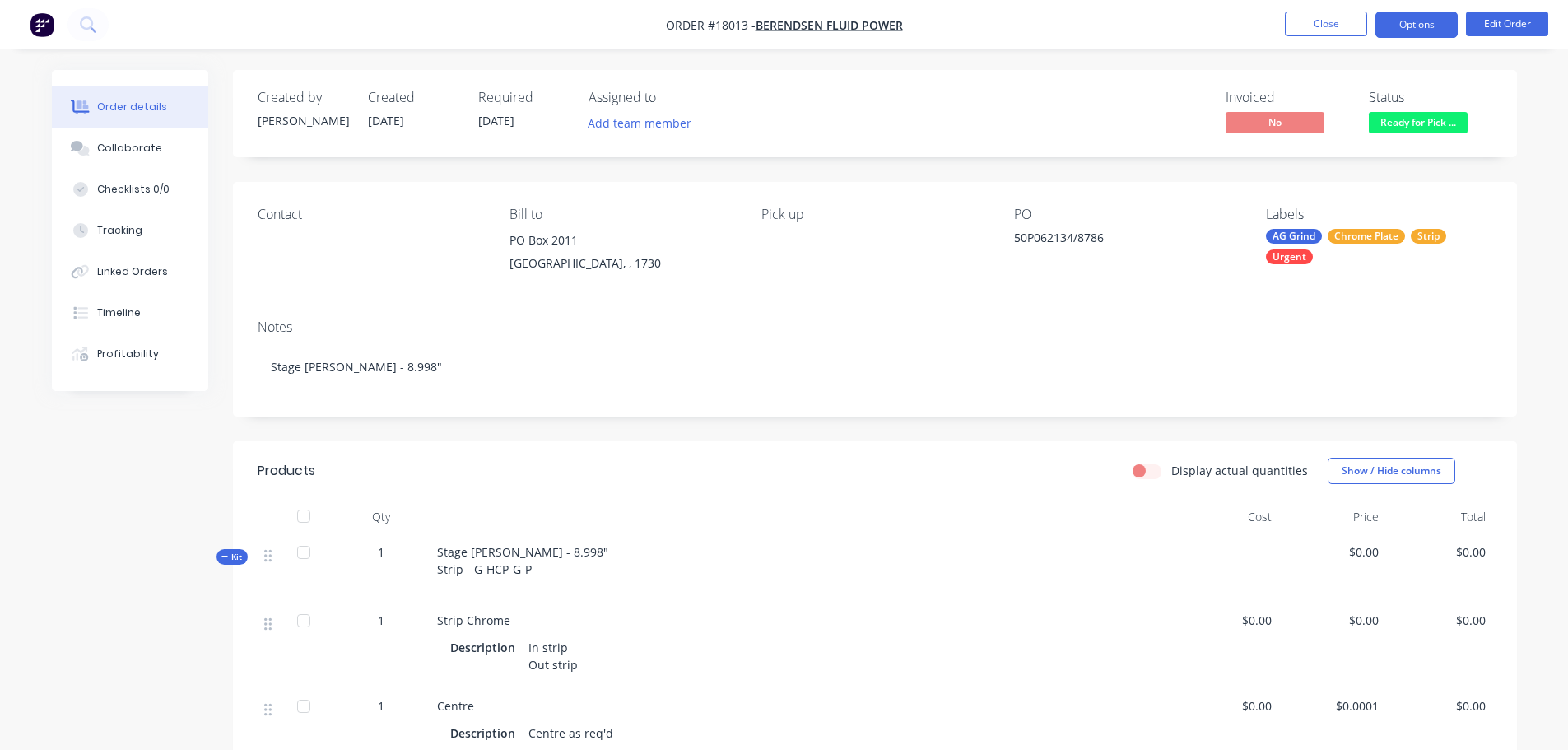
click at [1405, 37] on button "Options" at bounding box center [1416, 25] width 82 height 26
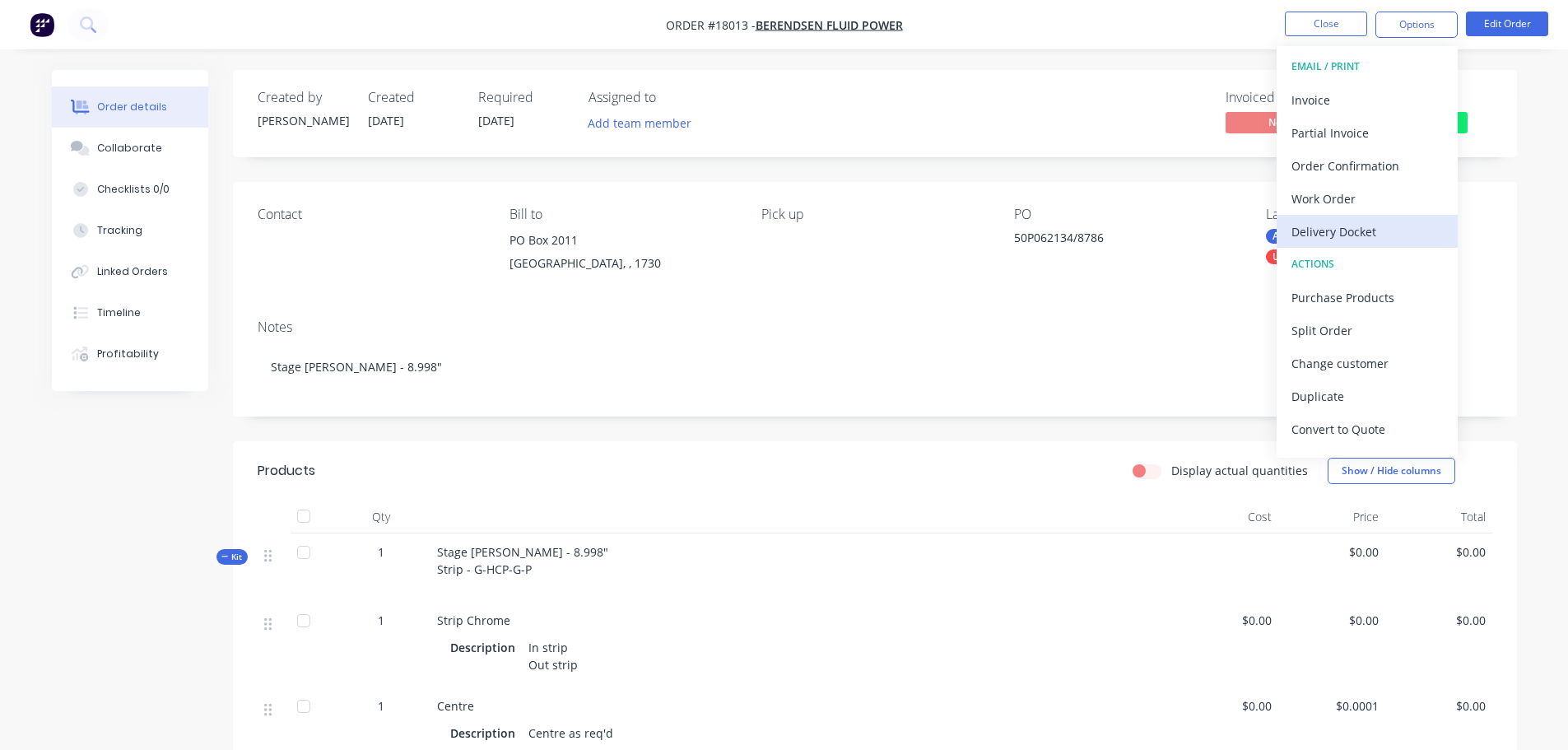
click at [1355, 232] on div "Delivery Docket" at bounding box center [1367, 232] width 151 height 24
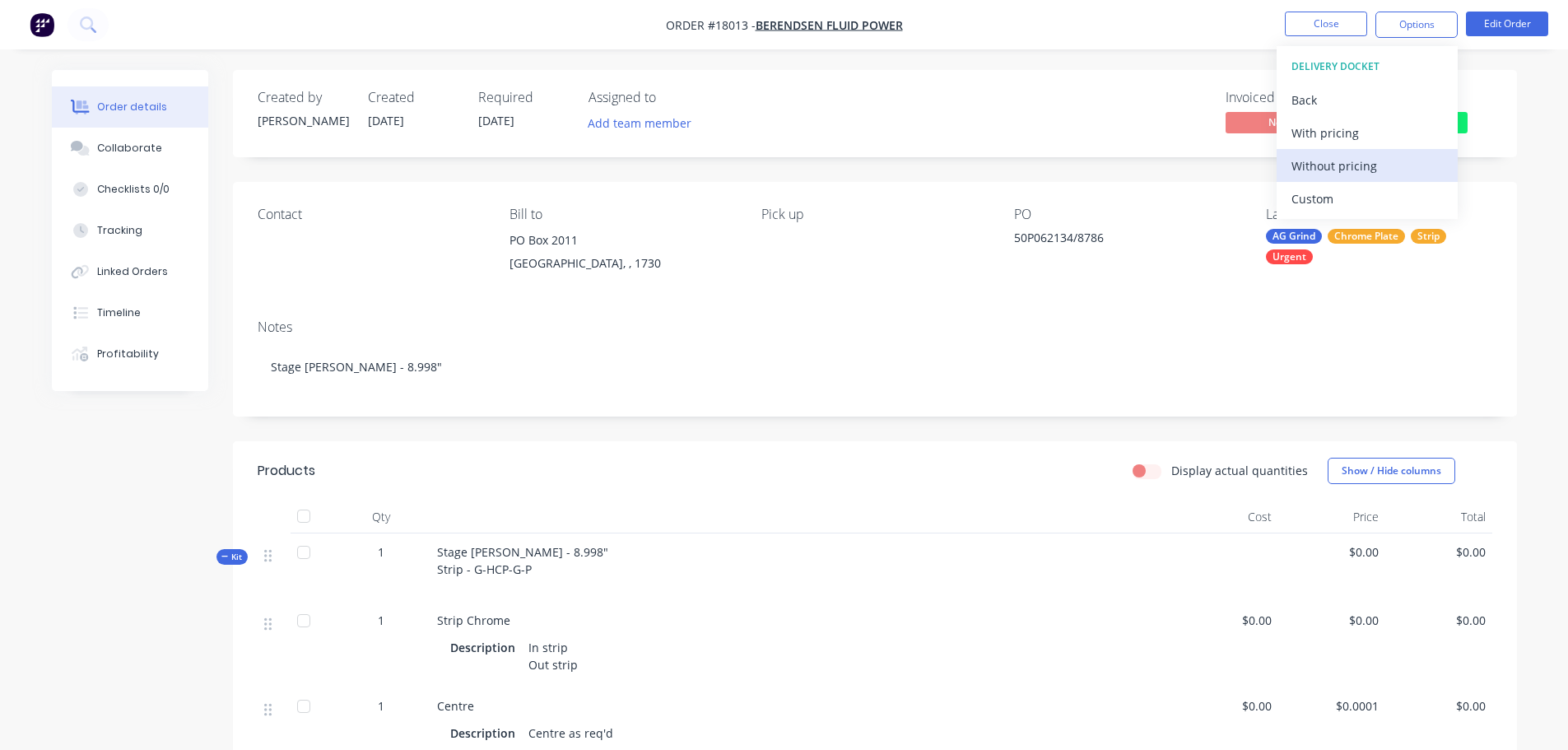
click at [1357, 174] on div "Without pricing" at bounding box center [1367, 165] width 151 height 24
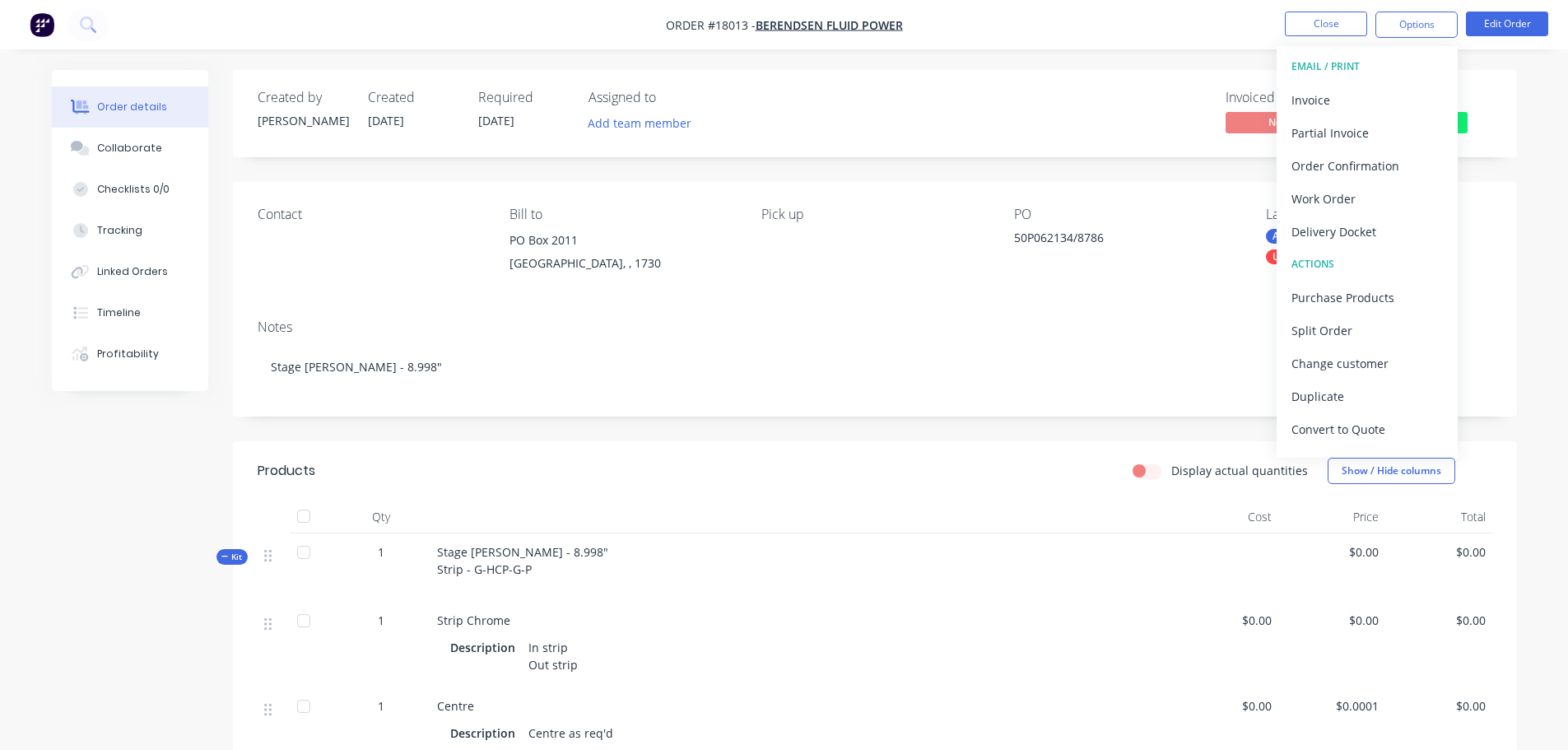
click at [108, 524] on div "Created by Kevin Created 15/08/25 Required 26/08/25 Assigned to Add team member…" at bounding box center [784, 739] width 1465 height 1338
